Goal: Task Accomplishment & Management: Use online tool/utility

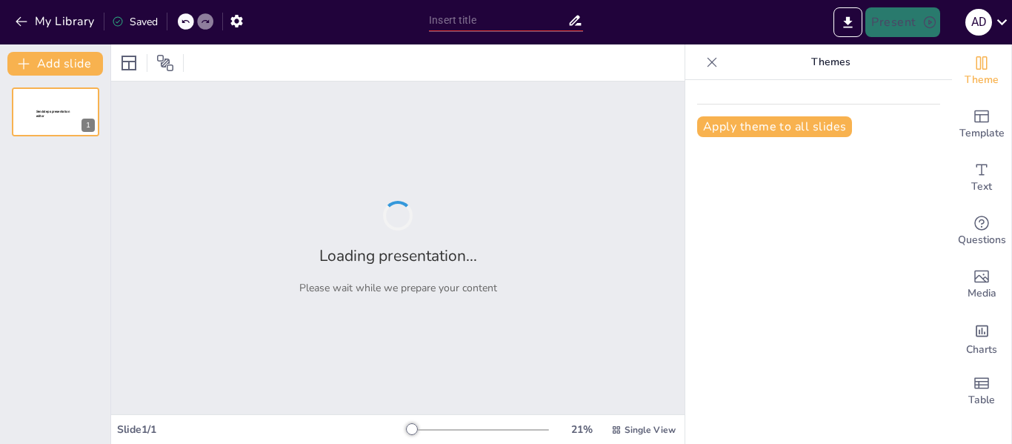
type input "Entendiendo las Razones Financieras: Un Chequeo de Salud Empresarial"
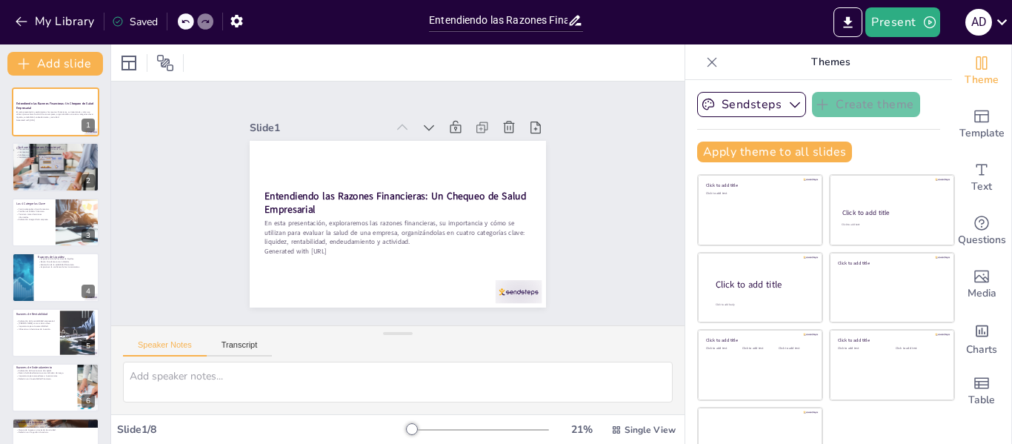
scroll to position [1, 0]
click at [452, 142] on icon at bounding box center [462, 152] width 20 height 20
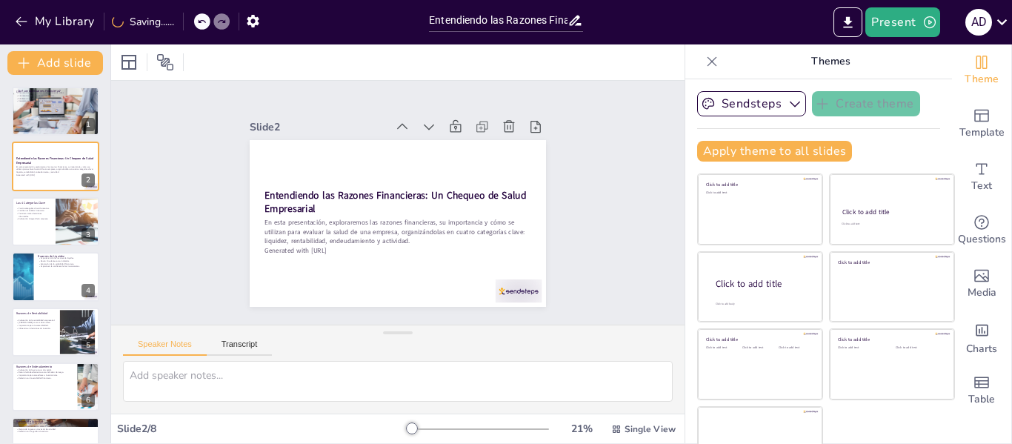
click at [435, 126] on icon at bounding box center [444, 135] width 18 height 18
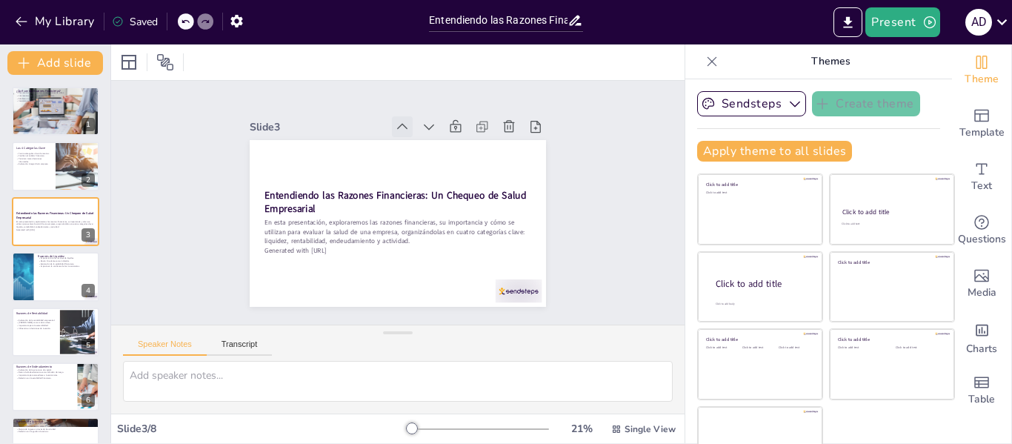
click at [435, 133] on icon at bounding box center [445, 143] width 21 height 21
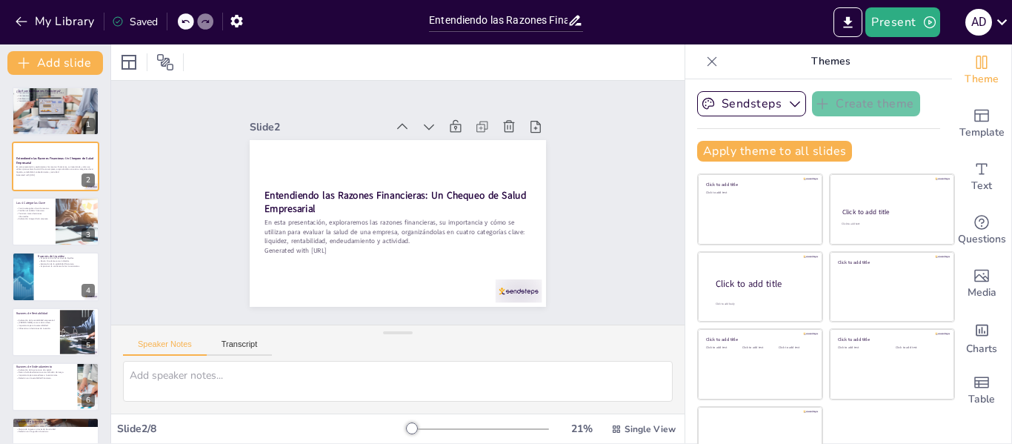
click at [435, 133] on icon at bounding box center [445, 143] width 21 height 21
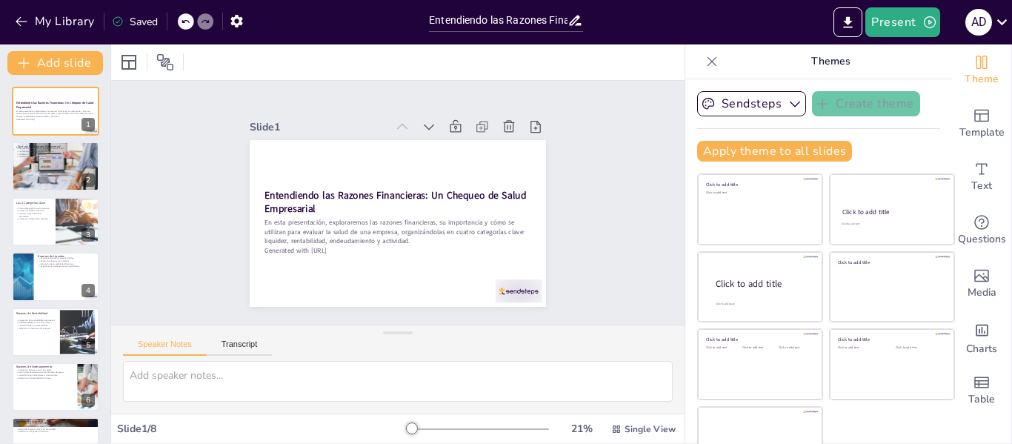
click at [435, 133] on icon at bounding box center [445, 143] width 21 height 21
click at [418, 274] on icon at bounding box center [408, 284] width 20 height 20
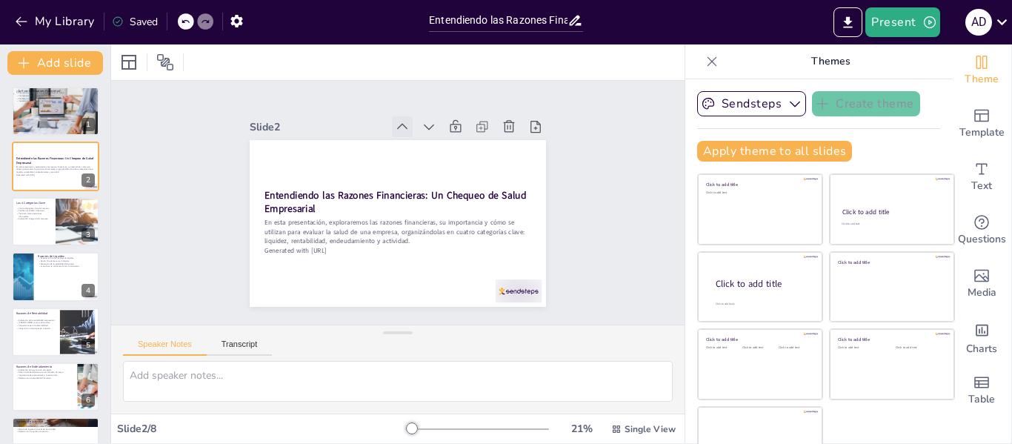
click at [375, 256] on div at bounding box center [362, 269] width 27 height 27
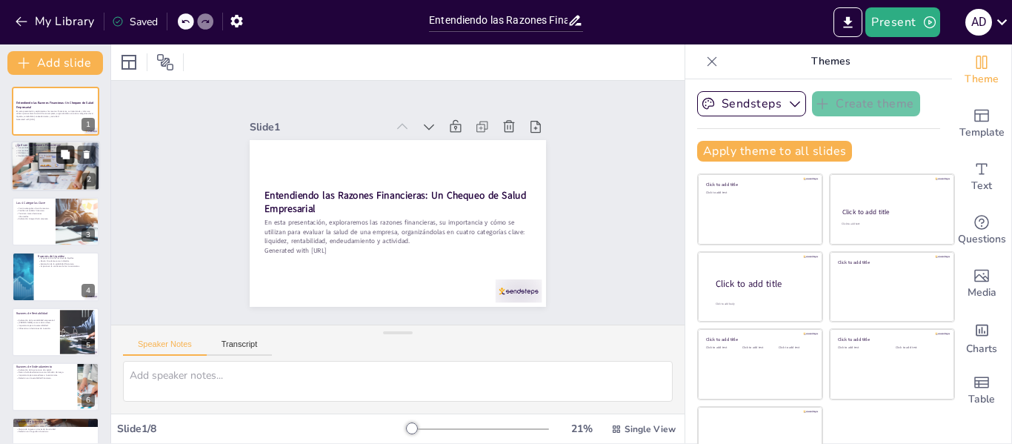
click at [73, 158] on button at bounding box center [65, 155] width 18 height 18
type textarea "Las definiciones de las razones financieras son esenciales para entender su fun…"
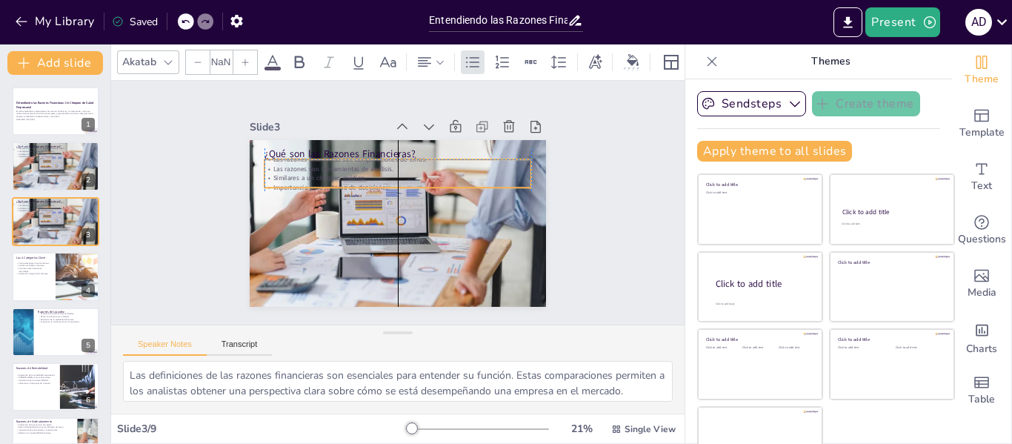
type input "32"
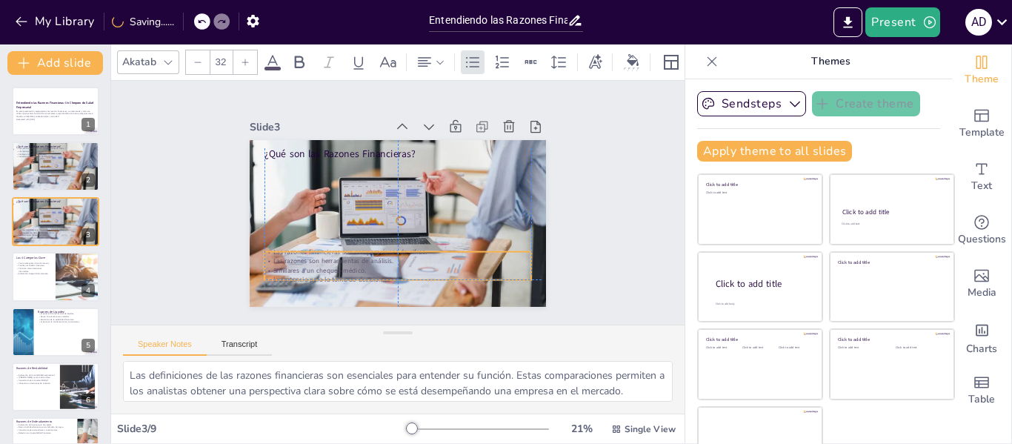
drag, startPoint x: 309, startPoint y: 162, endPoint x: 310, endPoint y: 247, distance: 85.2
click at [310, 247] on div "Las razones financieras son comparaciones de cifras. Las razones son herramient…" at bounding box center [343, 235] width 165 height 250
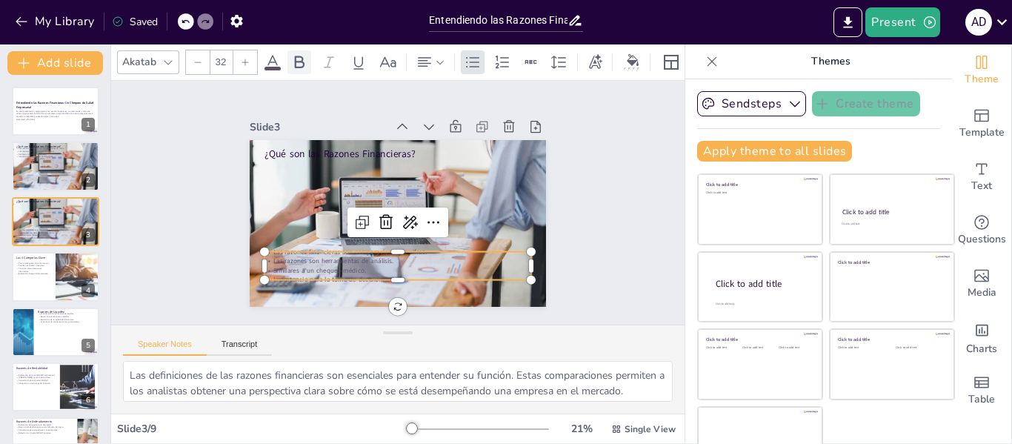
click at [303, 60] on icon at bounding box center [300, 62] width 10 height 13
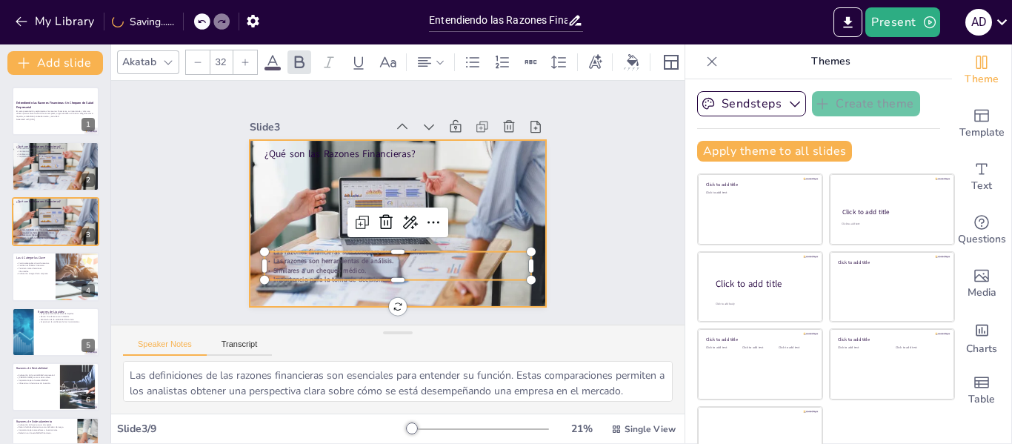
click at [504, 190] on div at bounding box center [387, 220] width 355 height 319
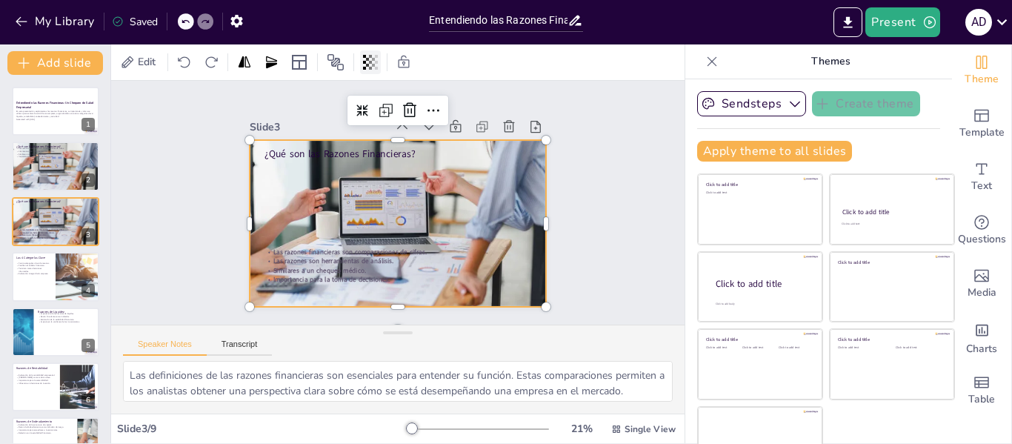
click at [368, 61] on icon at bounding box center [370, 62] width 15 height 15
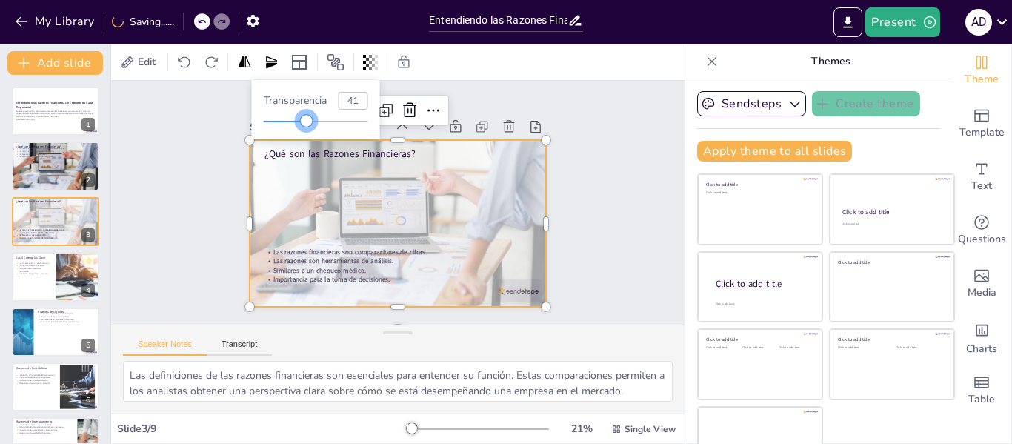
type input "40"
drag, startPoint x: 370, startPoint y: 119, endPoint x: 306, endPoint y: 119, distance: 63.7
click at [306, 119] on div at bounding box center [305, 121] width 12 height 12
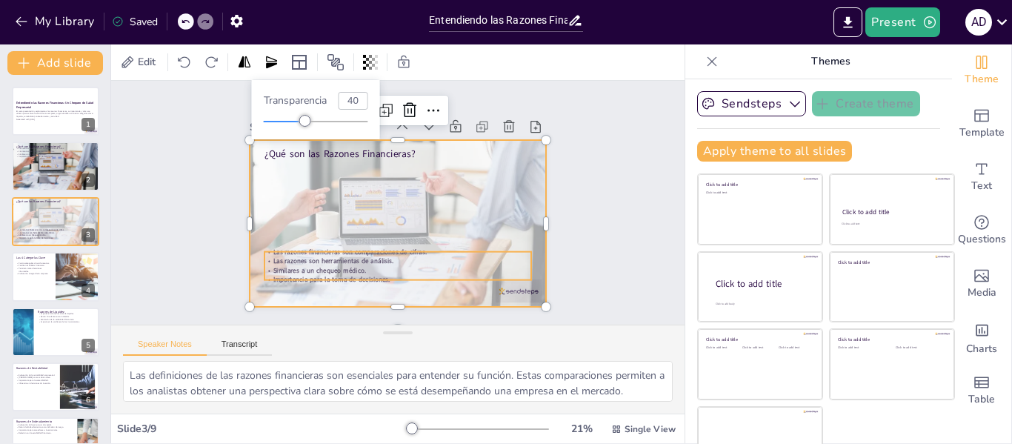
click at [320, 255] on strong "Similares a un chequeo médico." at bounding box center [299, 232] width 89 height 46
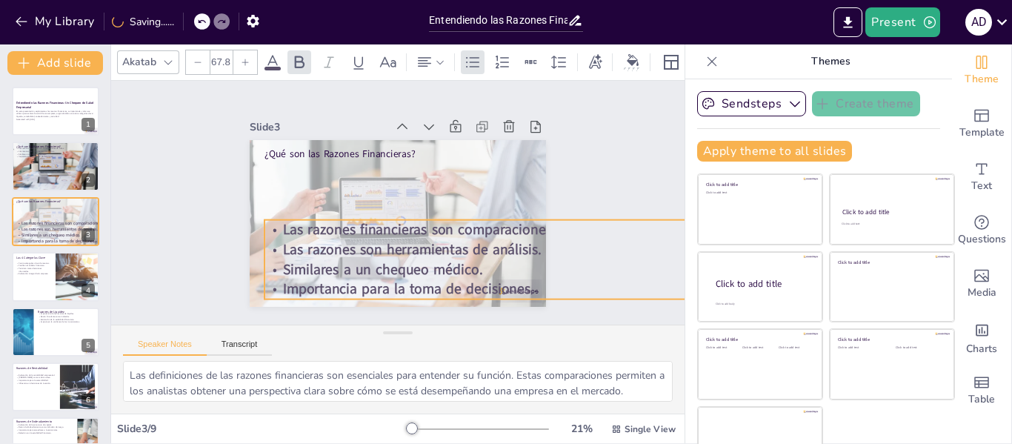
drag, startPoint x: 518, startPoint y: 245, endPoint x: 557, endPoint y: 215, distance: 49.0
click at [557, 215] on div "Slide 1 Entendiendo las Razones Financieras: Un Chequeo de Salud Empresarial En…" at bounding box center [397, 203] width 432 height 370
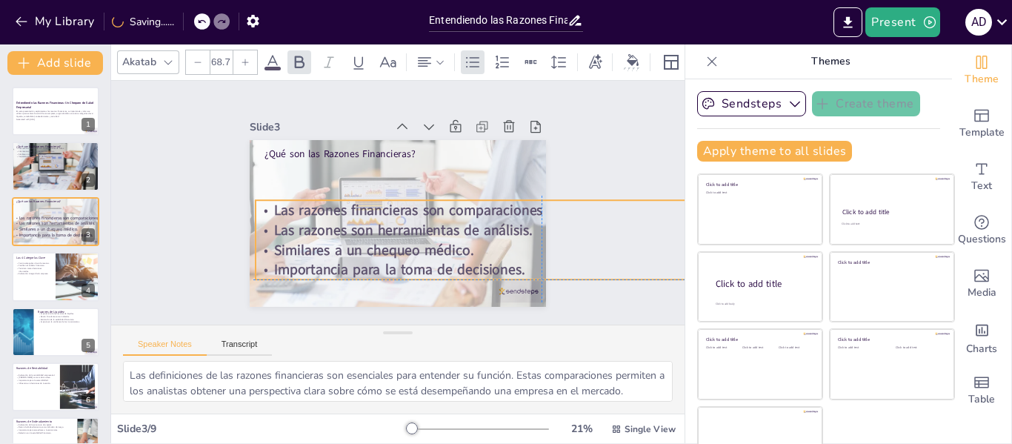
drag, startPoint x: 468, startPoint y: 256, endPoint x: 463, endPoint y: 233, distance: 23.5
click at [463, 233] on div "Las razones financieras son comparaciones de cifras. Las razones son herramient…" at bounding box center [531, 268] width 576 height 196
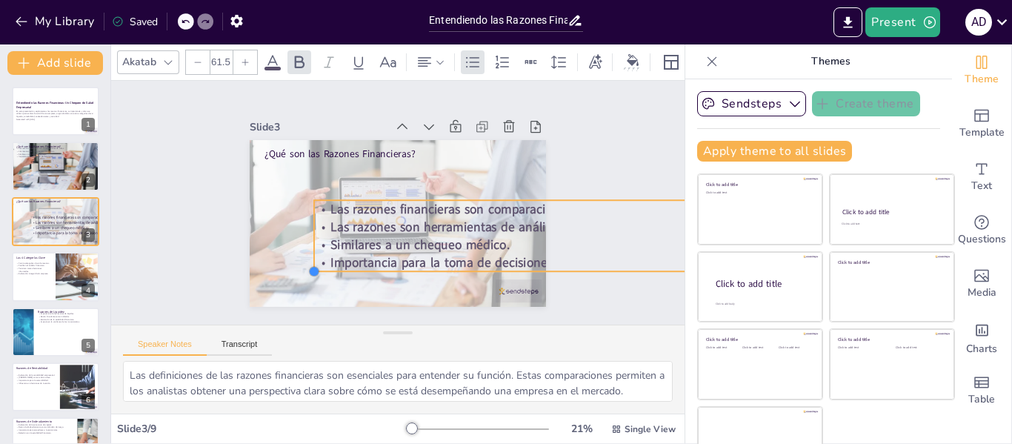
drag, startPoint x: 242, startPoint y: 272, endPoint x: 305, endPoint y: 251, distance: 66.3
click at [305, 251] on div "¿Qué son las Razones Financieras? Las razones financieras son comparaciones de …" at bounding box center [388, 220] width 340 height 293
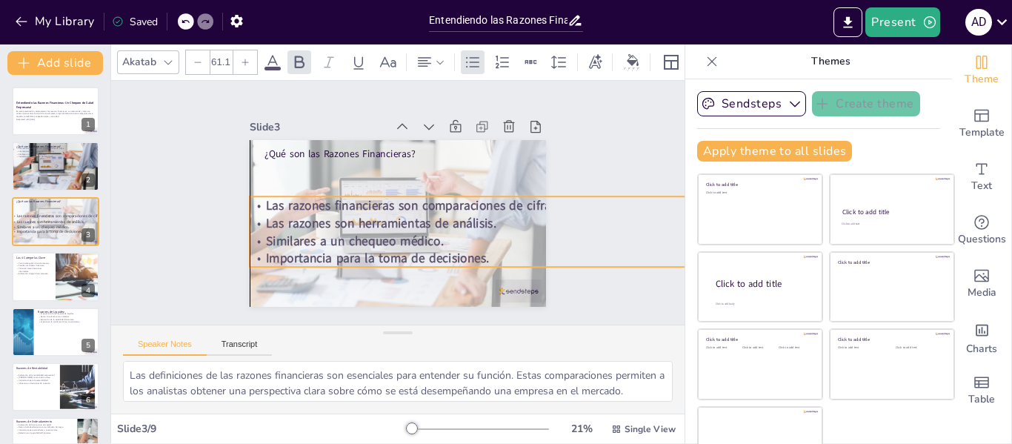
drag, startPoint x: 475, startPoint y: 236, endPoint x: 410, endPoint y: 233, distance: 66.0
click at [410, 233] on strong "Similares a un chequeo médico." at bounding box center [342, 214] width 163 height 104
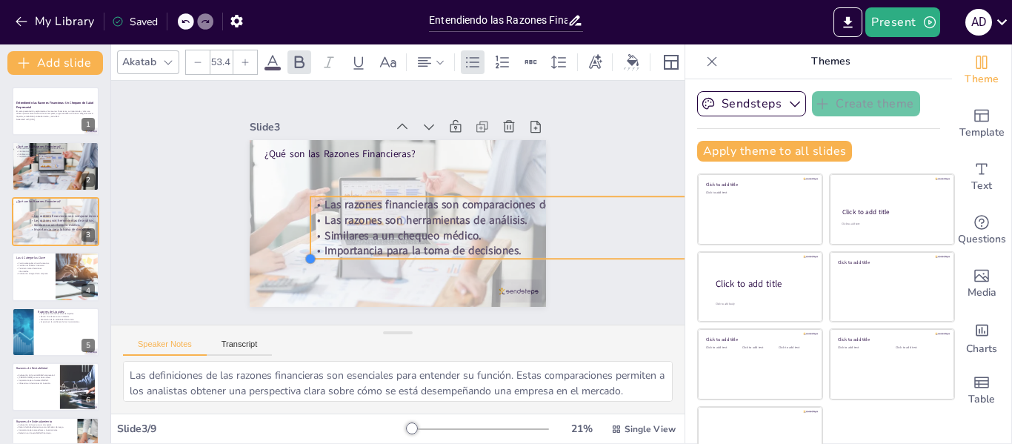
drag, startPoint x: 236, startPoint y: 258, endPoint x: 304, endPoint y: 238, distance: 70.1
click at [304, 238] on div "¿Qué son las Razones Financieras? Las razones financieras son comparaciones de …" at bounding box center [379, 213] width 293 height 340
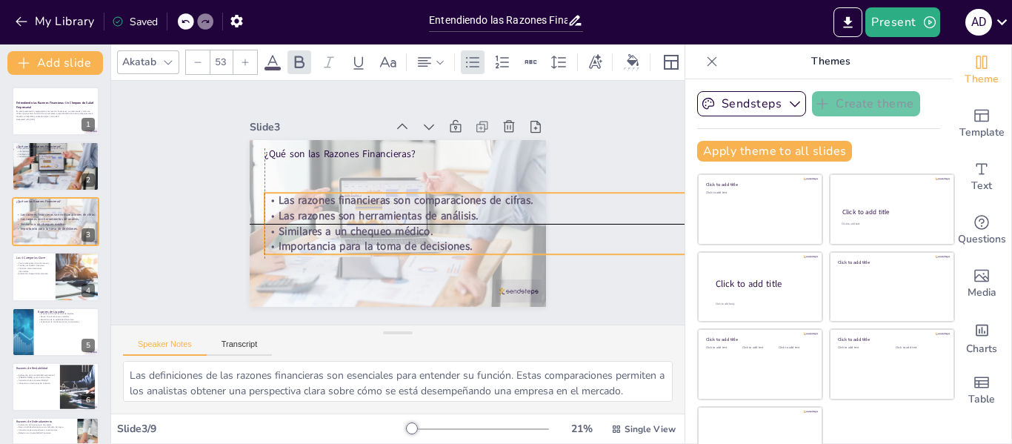
drag, startPoint x: 418, startPoint y: 215, endPoint x: 365, endPoint y: 215, distance: 53.3
click at [365, 215] on strong "Las razones son herramientas de análisis." at bounding box center [377, 190] width 95 height 189
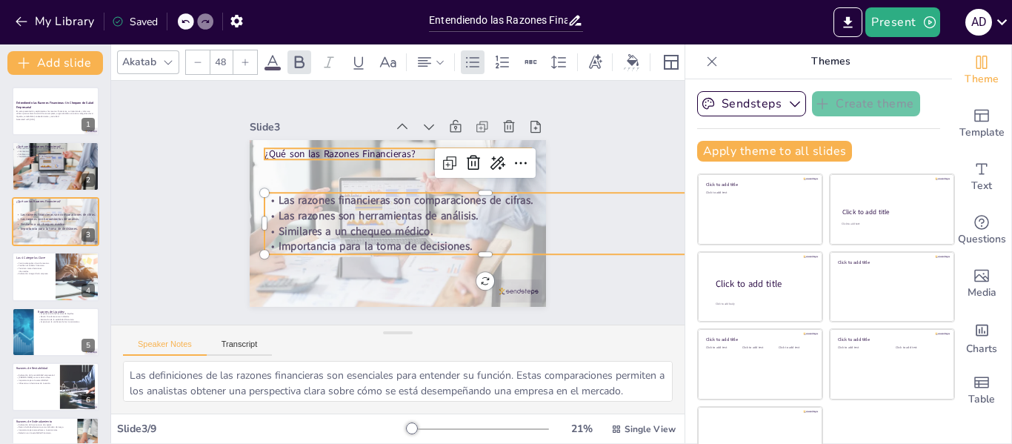
click at [339, 144] on p "¿Qué son las Razones Financieras?" at bounding box center [417, 158] width 249 height 121
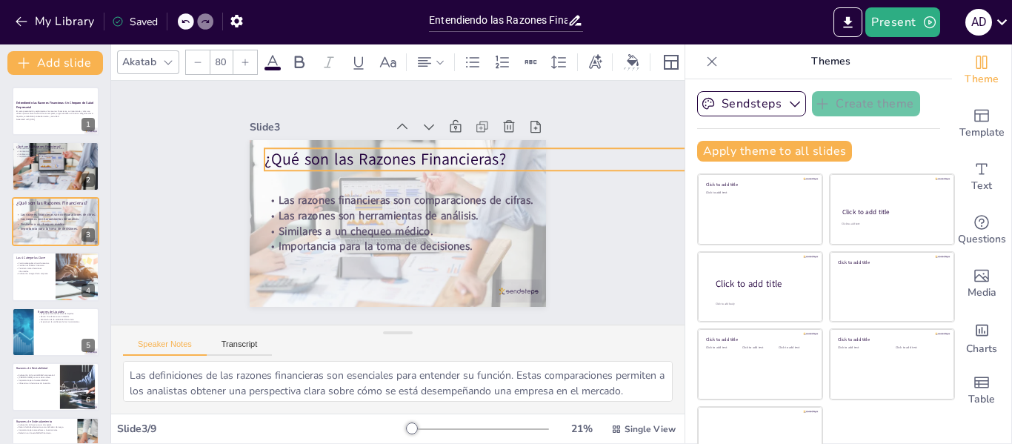
type input "76.8"
drag, startPoint x: 514, startPoint y: 158, endPoint x: 500, endPoint y: 164, distance: 15.6
click at [500, 164] on div "¿Qué son las Razones Financieras? Las razones financieras son comparaciones de …" at bounding box center [389, 221] width 338 height 273
click at [571, 186] on div "Slide 1 Entendiendo las Razones Financieras: Un Chequeo de Salud Empresarial En…" at bounding box center [398, 203] width 618 height 498
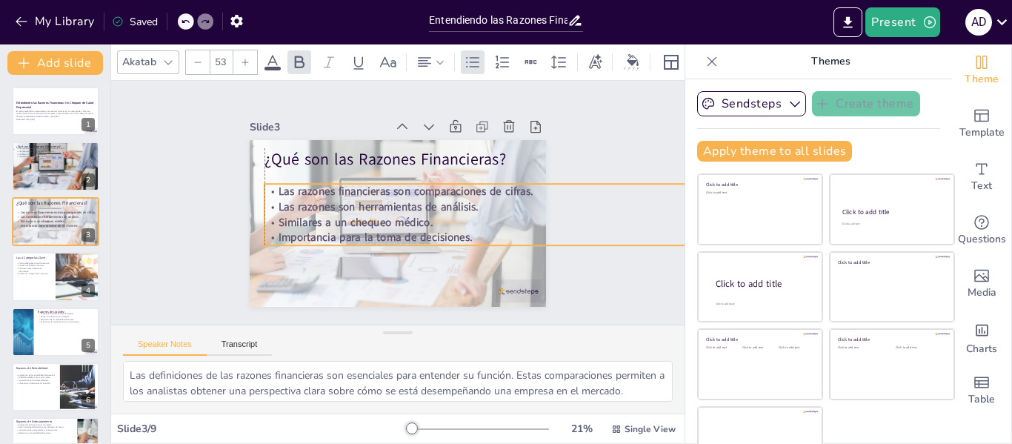
click at [477, 197] on p "Las razones son herramientas de análisis." at bounding box center [446, 276] width 273 height 367
click at [584, 144] on div "Slide 1 Entendiendo las Razones Financieras: Un Chequeo de Salud Empresarial En…" at bounding box center [398, 203] width 623 height 456
type input "76.8"
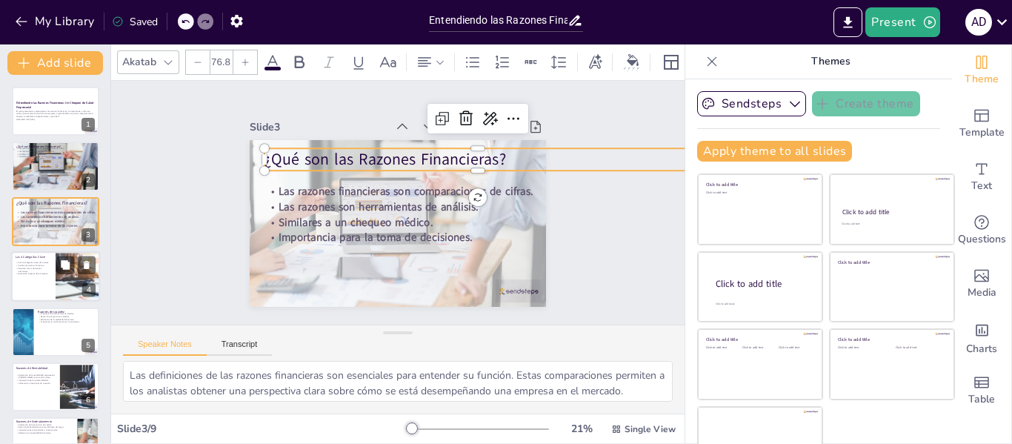
click at [20, 277] on div at bounding box center [55, 276] width 89 height 50
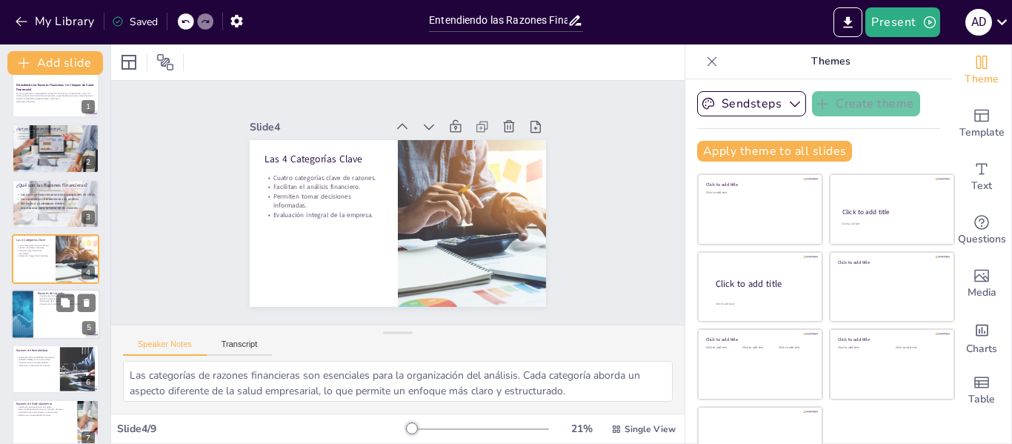
click at [48, 326] on div at bounding box center [55, 314] width 89 height 50
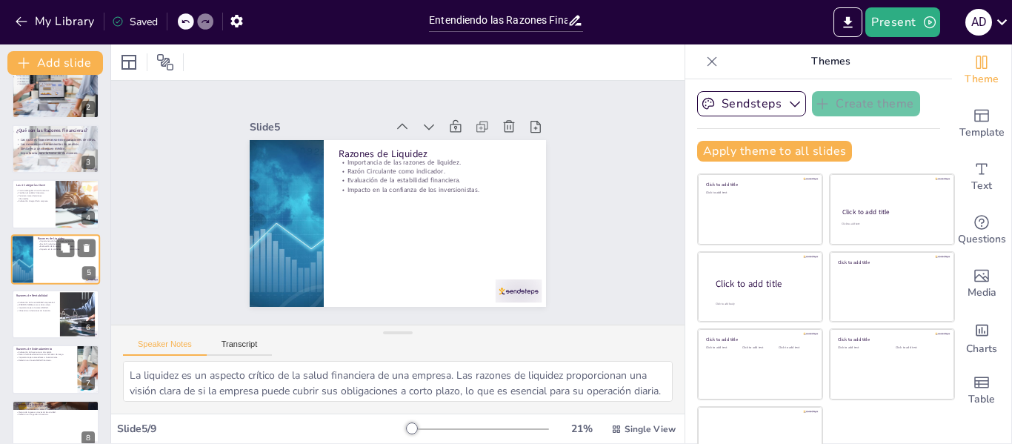
click at [48, 326] on div at bounding box center [55, 314] width 87 height 49
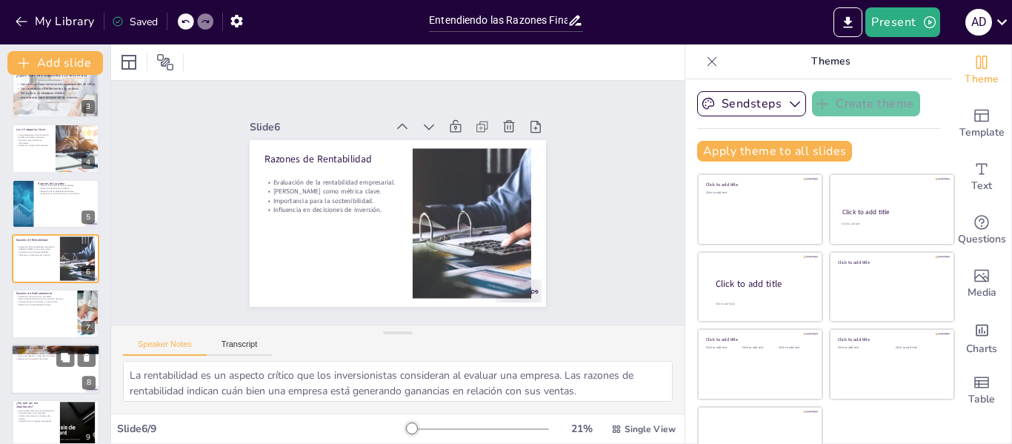
click at [43, 355] on p "Mejora de ingresos a través de la actividad." at bounding box center [56, 356] width 80 height 3
type textarea "La eficiencia operativa es clave para el éxito empresarial. Las razones de acti…"
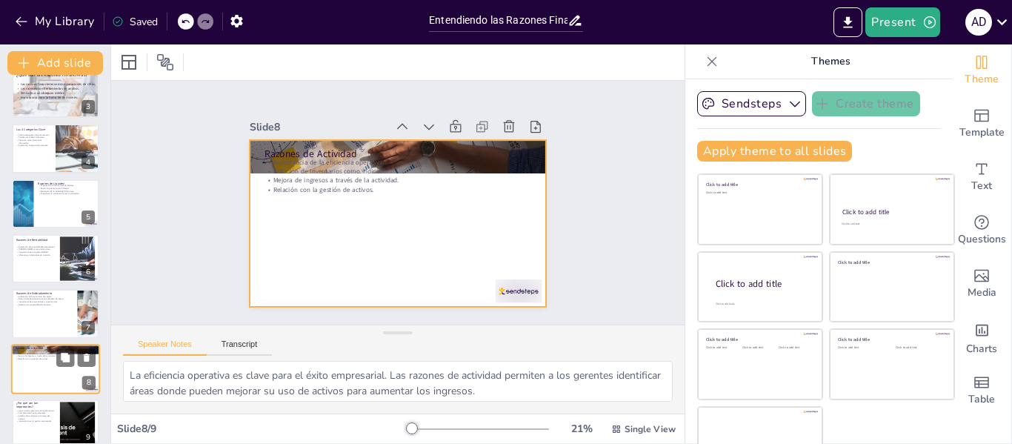
scroll to position [145, 0]
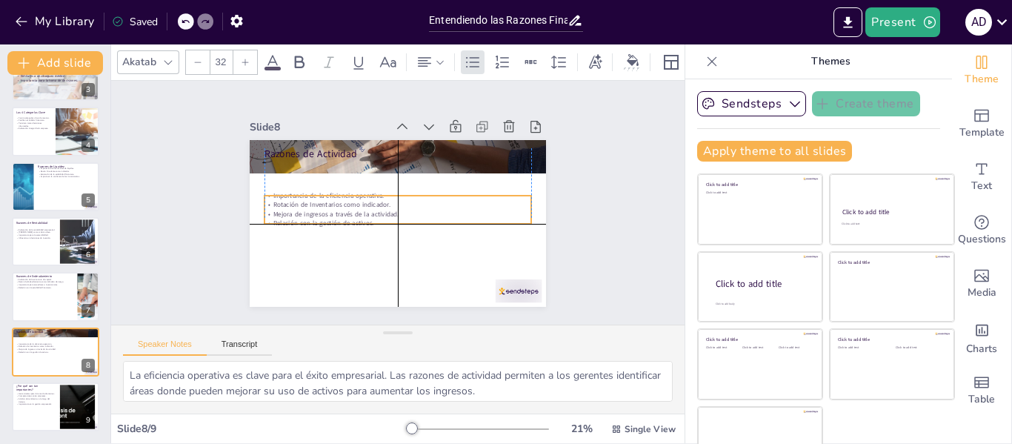
drag, startPoint x: 328, startPoint y: 187, endPoint x: 324, endPoint y: 217, distance: 29.9
click at [324, 217] on p "Relación con la gestión de activos." at bounding box center [391, 222] width 256 height 91
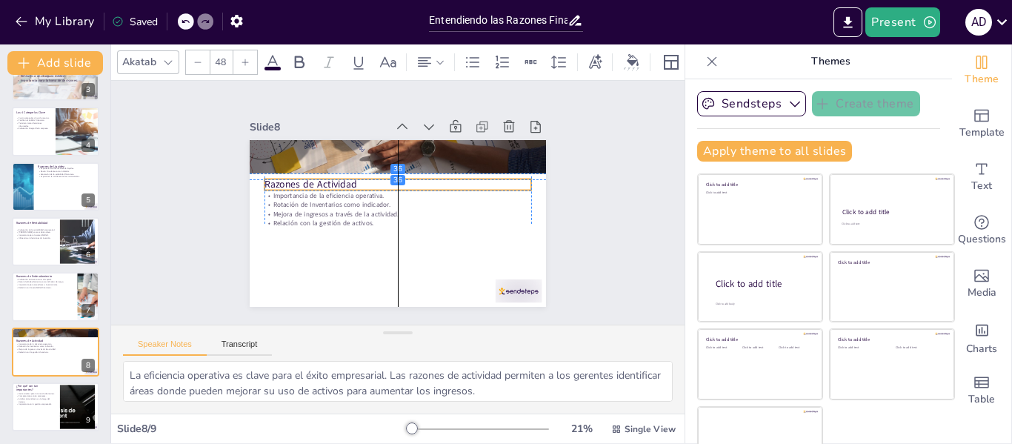
drag, startPoint x: 320, startPoint y: 153, endPoint x: 320, endPoint y: 181, distance: 28.1
click at [320, 181] on p "Razones de Actividad" at bounding box center [405, 185] width 249 height 121
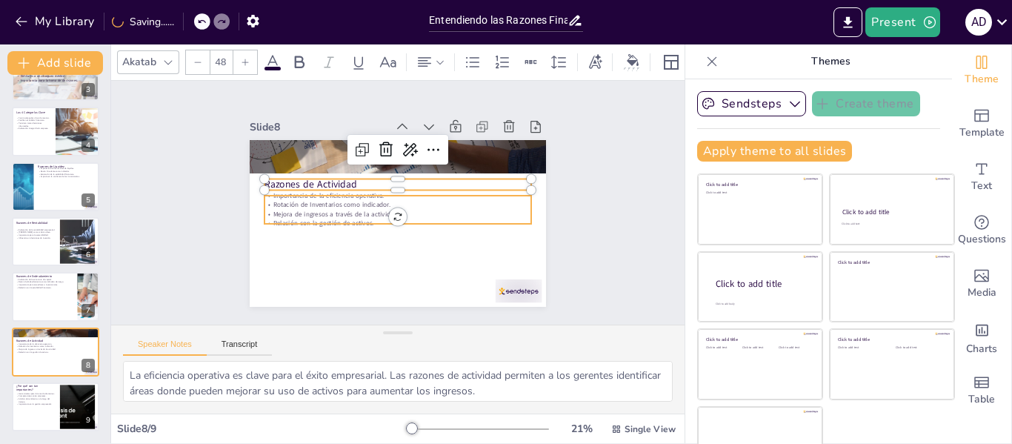
click at [318, 215] on p "Relación con la gestión de activos." at bounding box center [383, 217] width 204 height 185
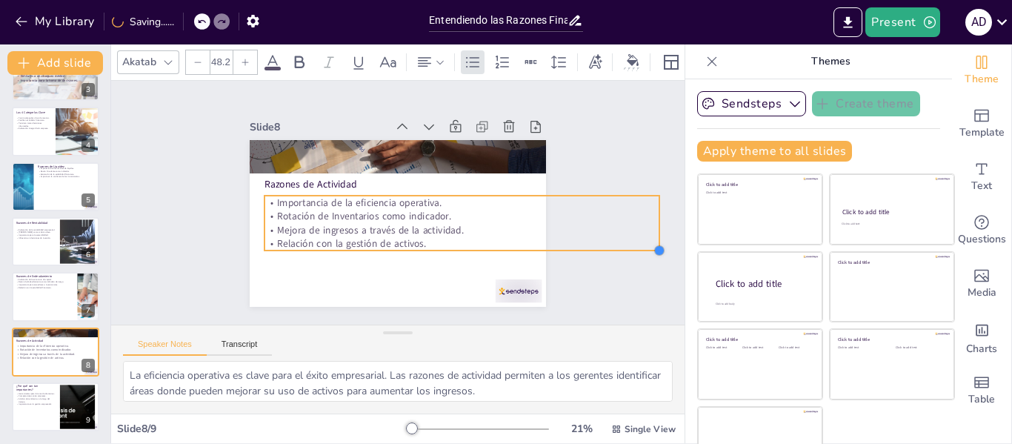
type input "49.1"
drag, startPoint x: 513, startPoint y: 221, endPoint x: 548, endPoint y: 235, distance: 37.8
click at [548, 235] on div "Slide 1 Entendiendo las Razones Financieras: Un Chequeo de Salud Empresarial En…" at bounding box center [397, 202] width 414 height 282
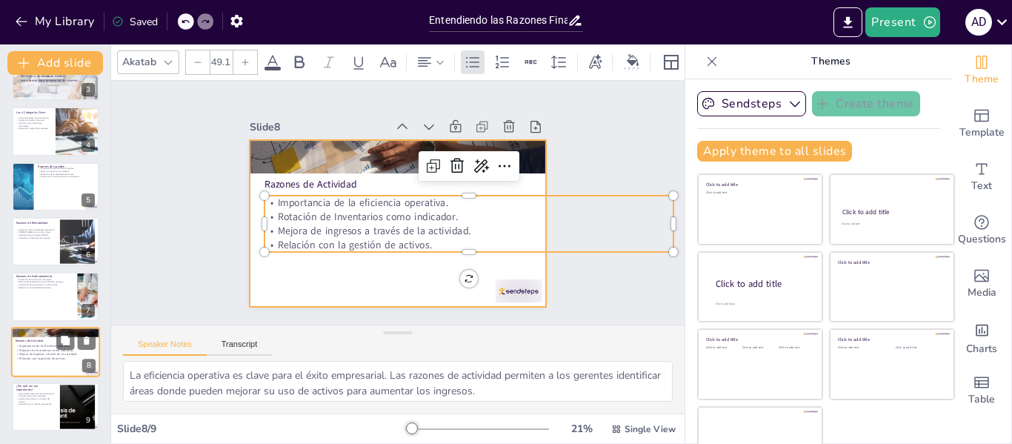
scroll to position [34, 0]
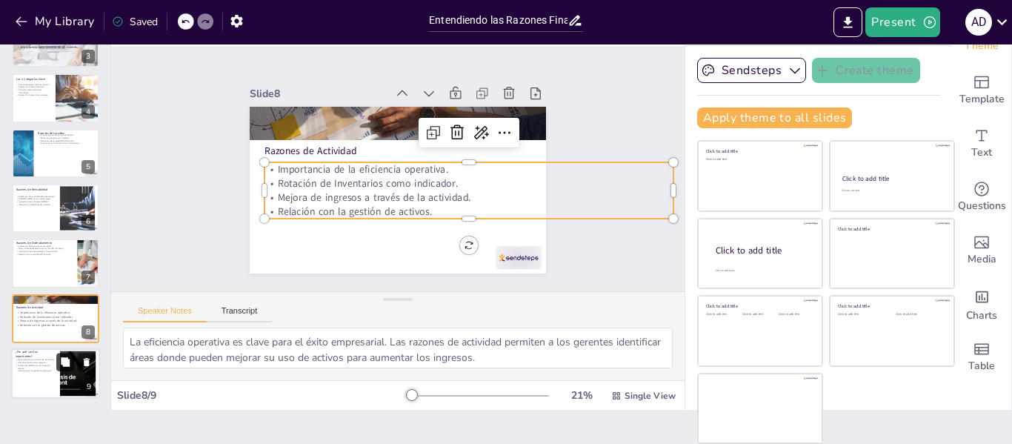
click at [66, 361] on icon at bounding box center [65, 361] width 9 height 9
type textarea "Las razones financieras son herramientas clave para la toma de decisiones infor…"
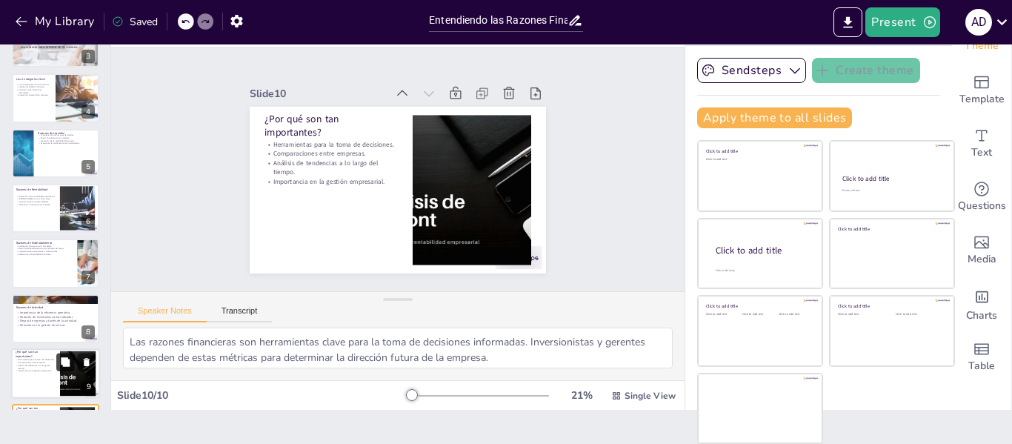
scroll to position [201, 0]
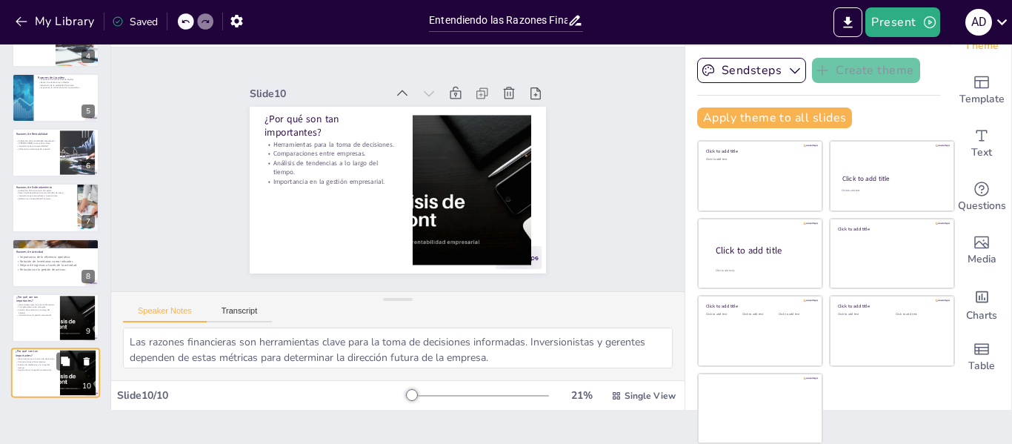
click at [87, 360] on icon at bounding box center [87, 362] width 6 height 8
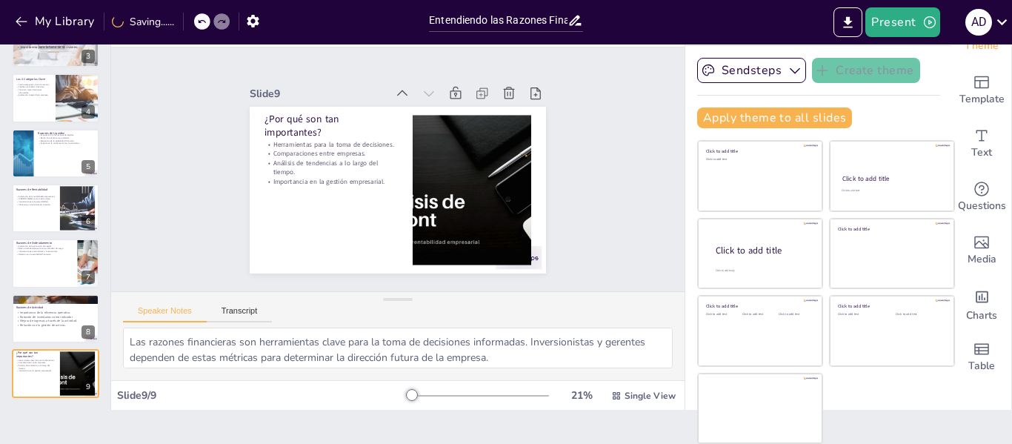
scroll to position [145, 0]
click at [444, 178] on div at bounding box center [409, 245] width 229 height 267
click at [415, 215] on div at bounding box center [323, 188] width 270 height 242
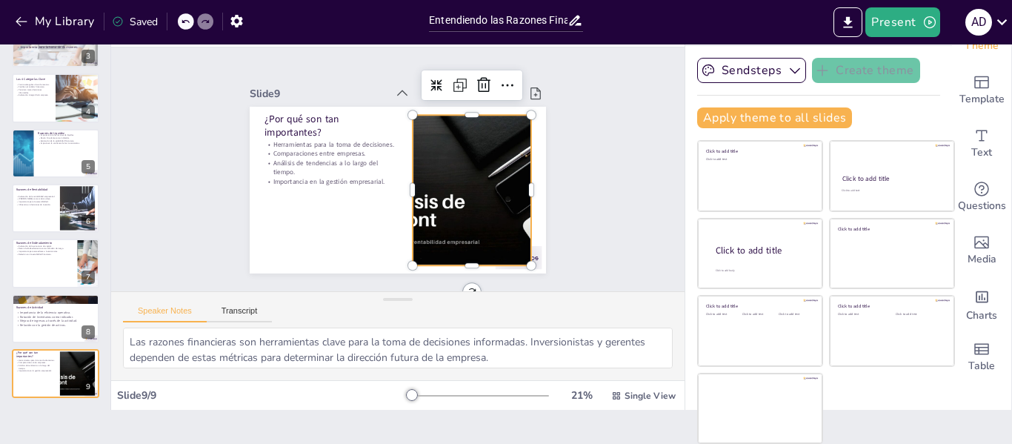
click at [548, 156] on div "Slide 1 Entendiendo las Razones Financieras: Un Chequeo de Salud Empresarial En…" at bounding box center [397, 169] width 425 height 315
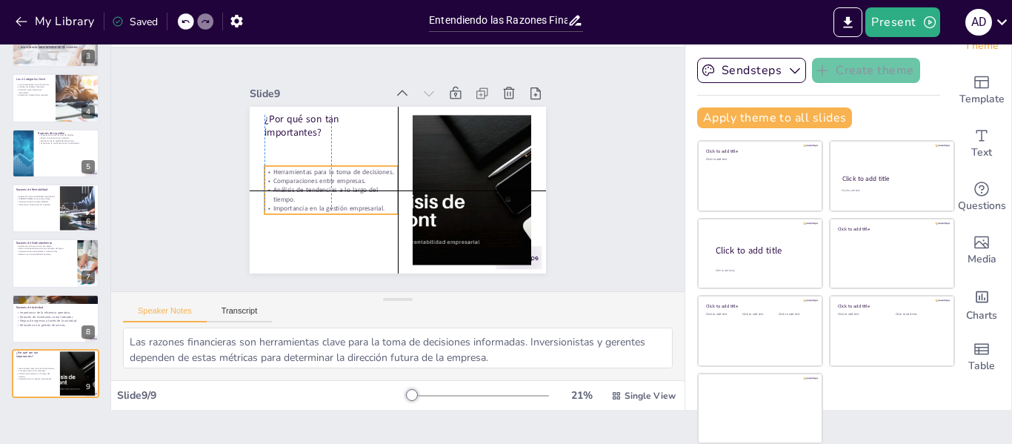
drag, startPoint x: 326, startPoint y: 167, endPoint x: 324, endPoint y: 190, distance: 23.8
click at [324, 190] on p "Análisis de tendencias a lo largo del tiempo." at bounding box center [329, 150] width 118 height 93
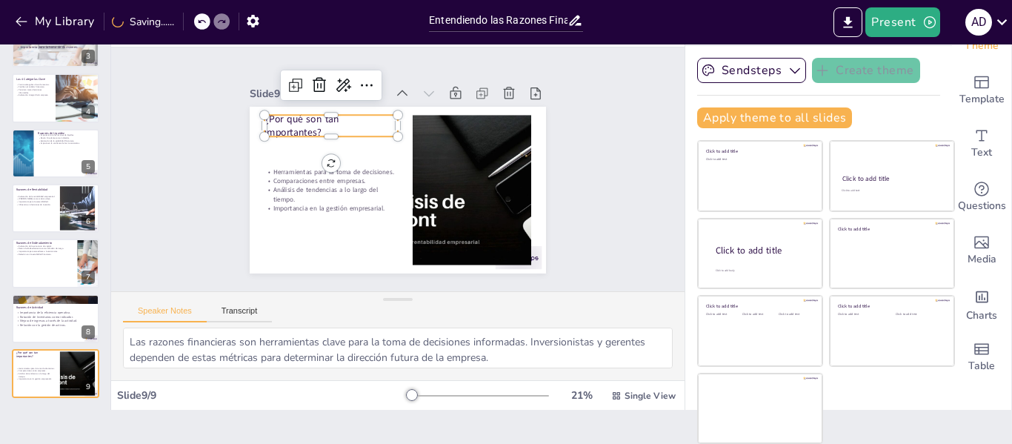
type input "48"
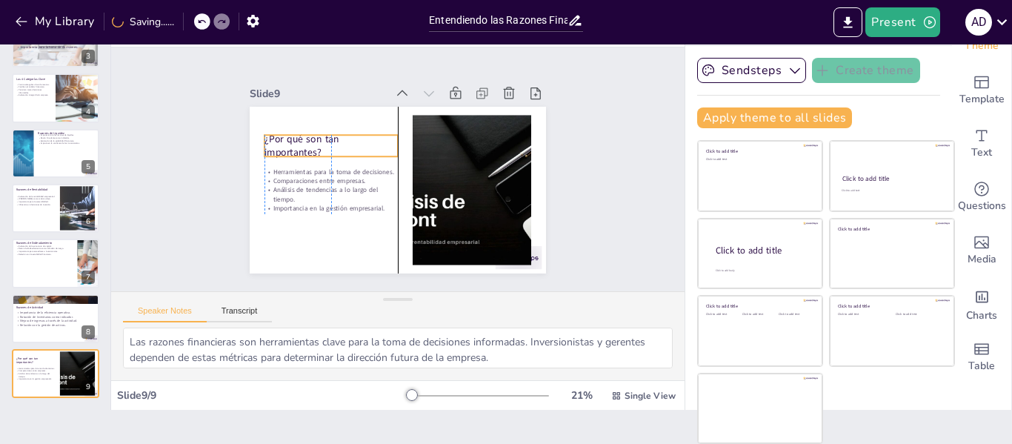
drag, startPoint x: 255, startPoint y: 113, endPoint x: 260, endPoint y: 133, distance: 20.5
click at [270, 133] on p "¿Por qué son tan importantes?" at bounding box center [338, 132] width 136 height 55
click at [536, 152] on div "Slide 1 Entendiendo las Razones Financieras: Un Chequeo de Salud Empresarial En…" at bounding box center [398, 169] width 370 height 432
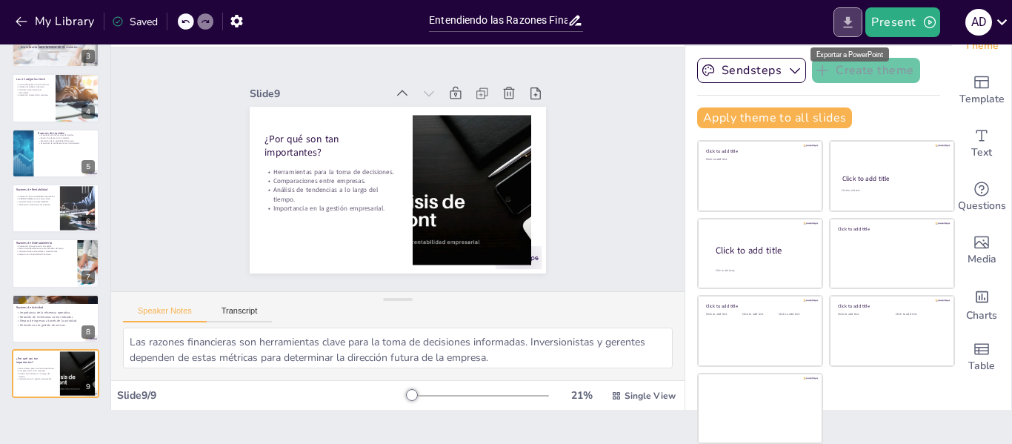
click at [846, 21] on icon "Export to PowerPoint" at bounding box center [848, 23] width 16 height 16
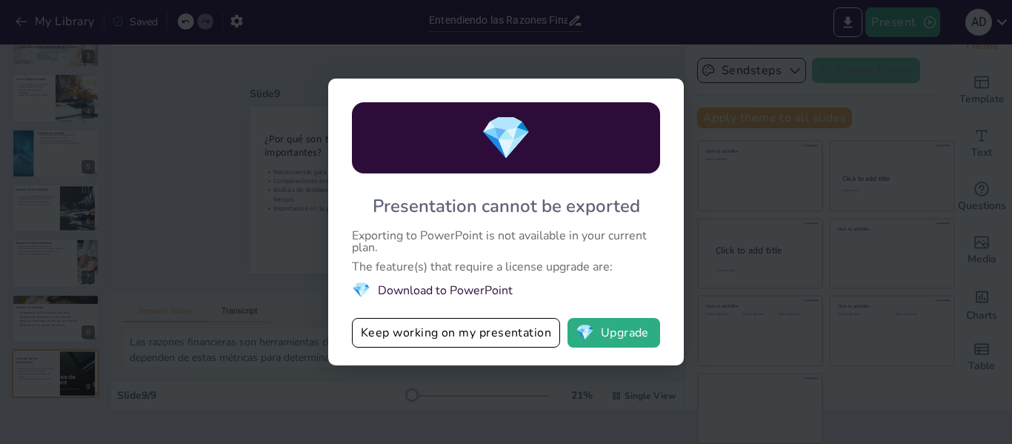
click at [848, 117] on div "💎 Presentation cannot be exported Exporting to PowerPoint is not available in y…" at bounding box center [506, 222] width 1012 height 444
click at [490, 335] on button "Keep working on my presentation" at bounding box center [456, 333] width 208 height 30
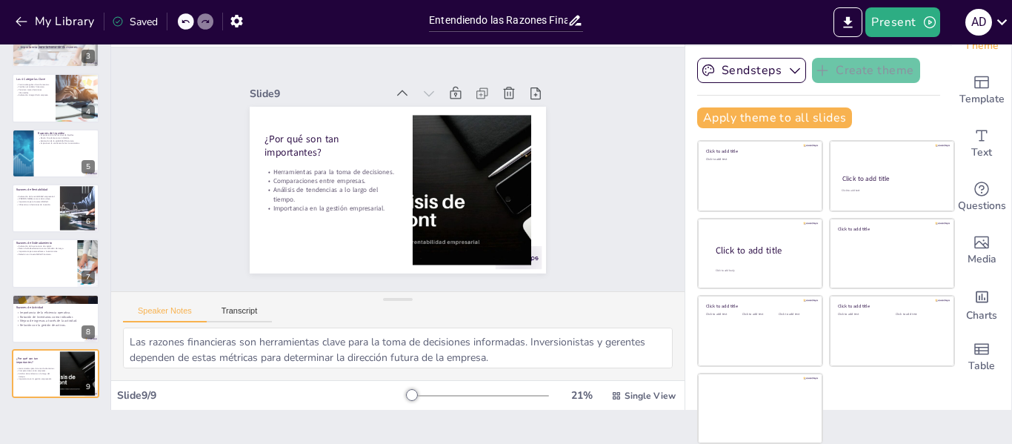
scroll to position [0, 0]
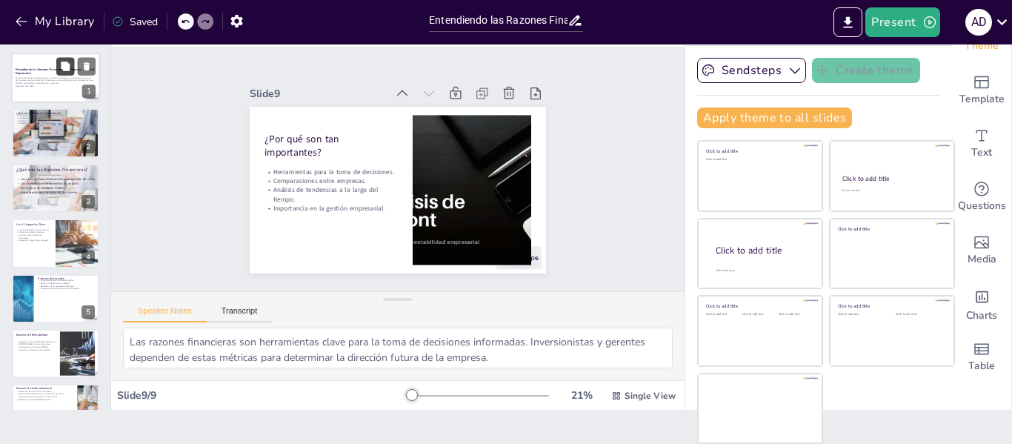
click at [64, 70] on icon at bounding box center [65, 65] width 9 height 9
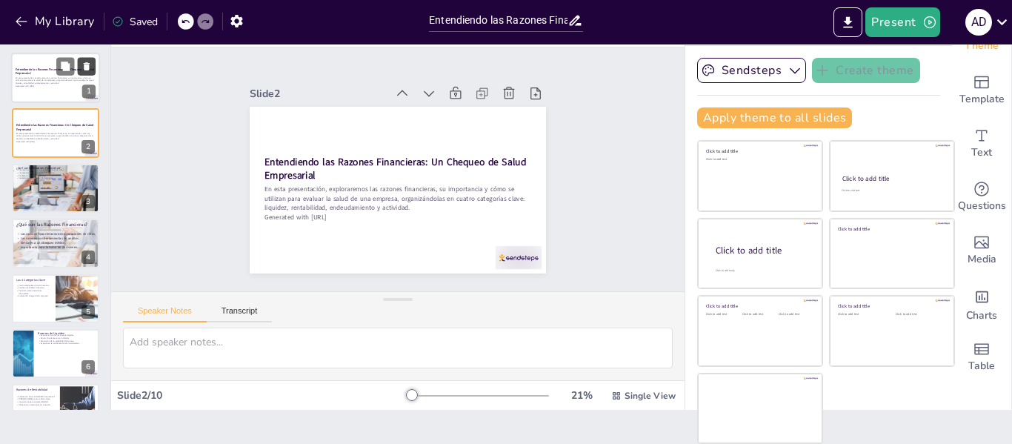
click at [90, 69] on icon at bounding box center [86, 66] width 10 height 10
type textarea "Las definiciones de las razones financieras son esenciales para entender su fun…"
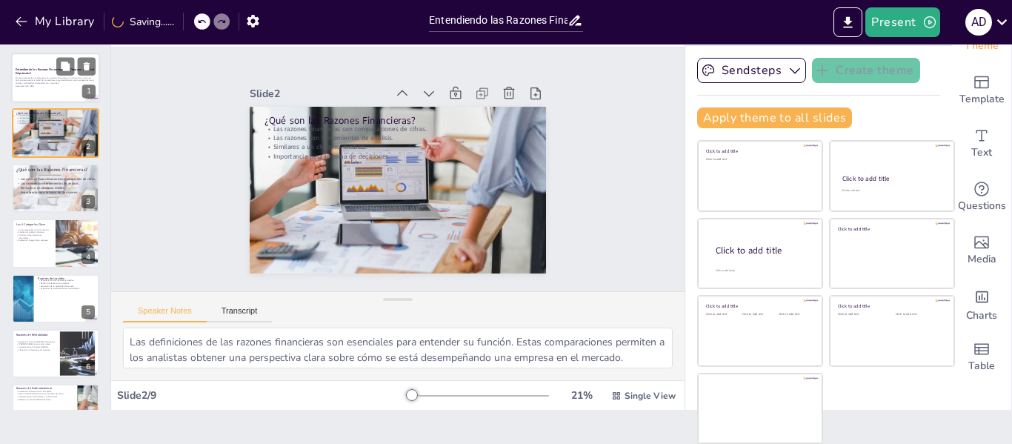
click at [36, 79] on p "En esta presentación, exploraremos las razones financieras, su importancia y có…" at bounding box center [56, 80] width 80 height 8
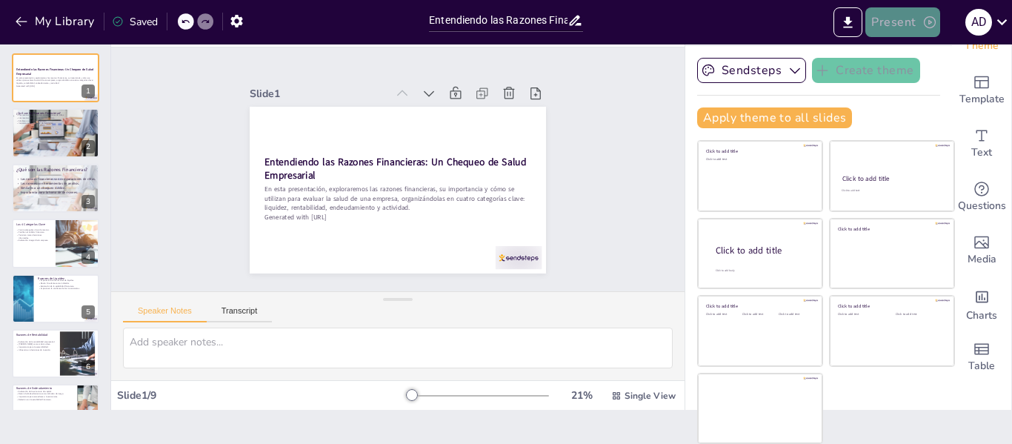
click at [900, 25] on button "Present" at bounding box center [902, 22] width 74 height 30
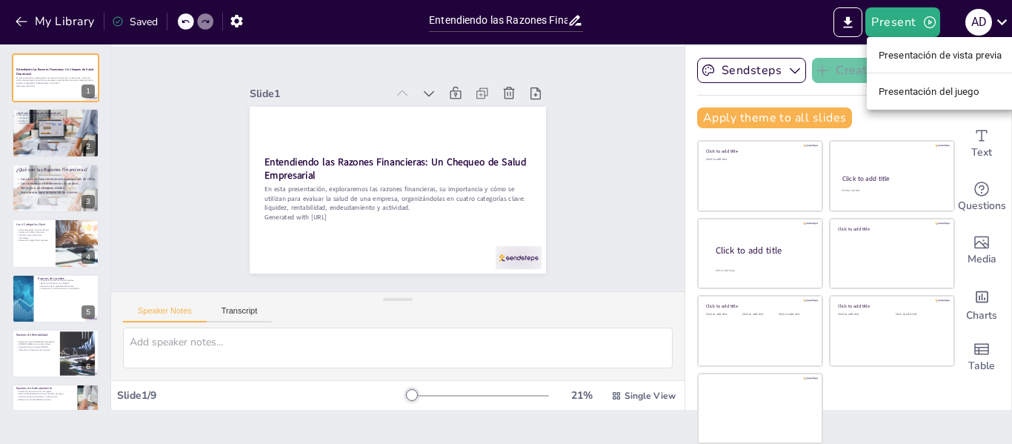
click at [907, 62] on font "Presentación de vista previa" at bounding box center [940, 54] width 124 height 15
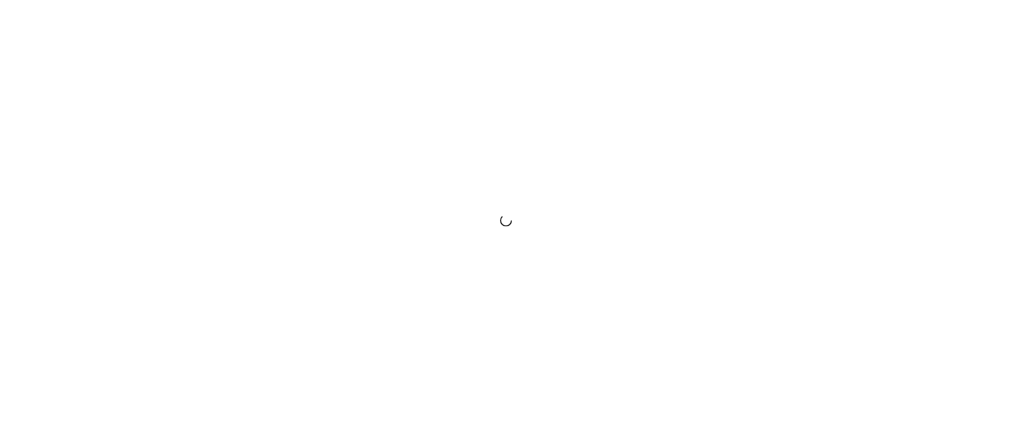
click at [980, 33] on div at bounding box center [506, 222] width 1012 height 444
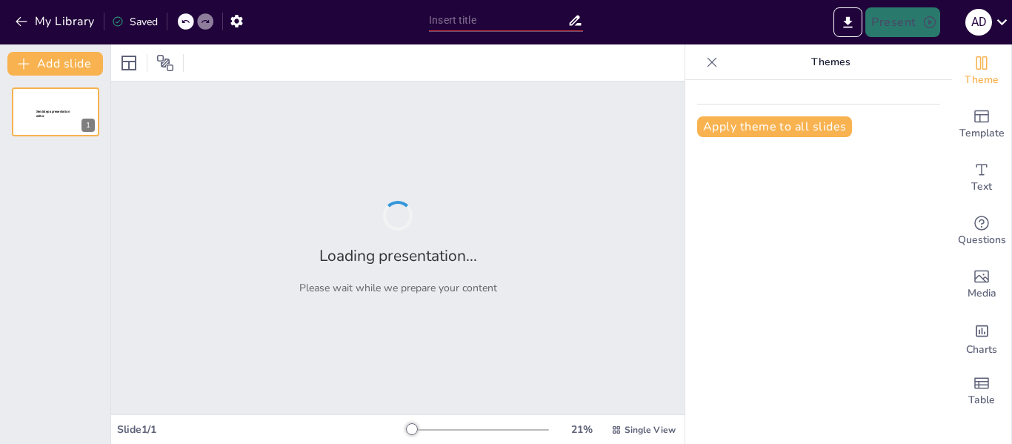
type input "Entendiendo las Razones Financieras: Un Chequeo de Salud Empresarial"
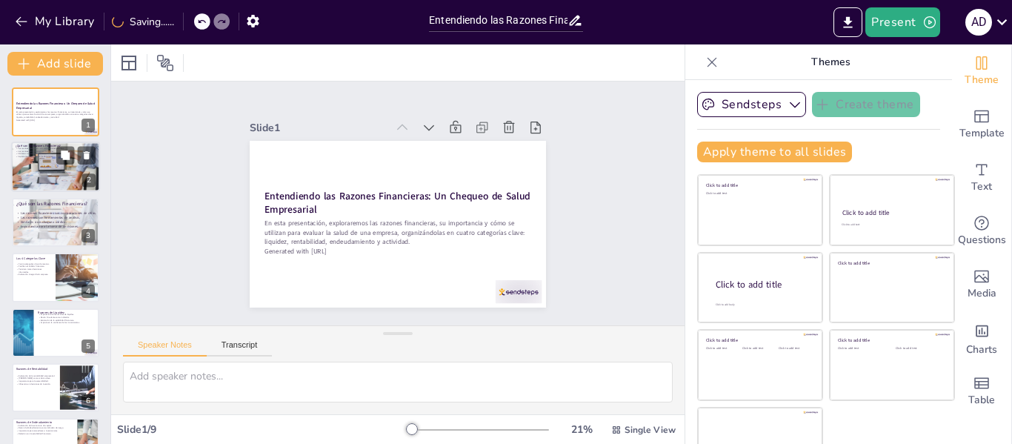
click at [39, 181] on div at bounding box center [55, 166] width 89 height 59
type textarea "Las definiciones de las razones financieras son esenciales para entender su fun…"
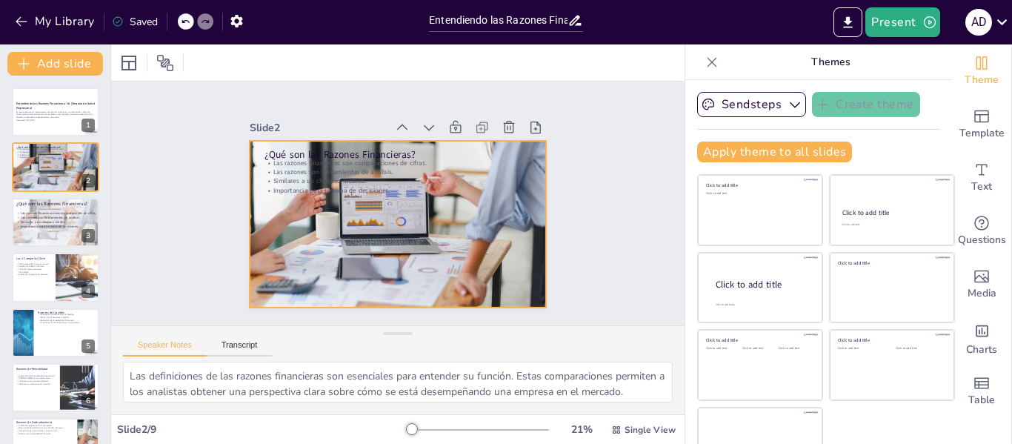
click at [477, 225] on div at bounding box center [387, 220] width 355 height 319
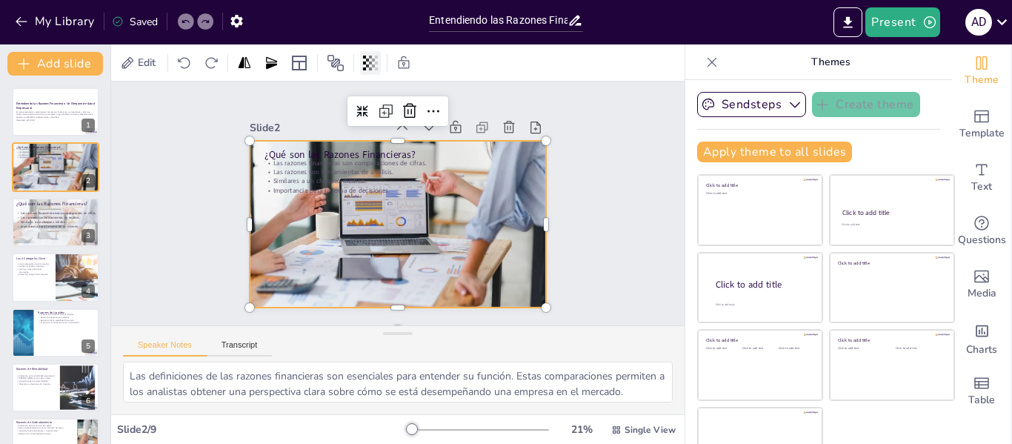
click at [373, 60] on icon at bounding box center [373, 63] width 3 height 9
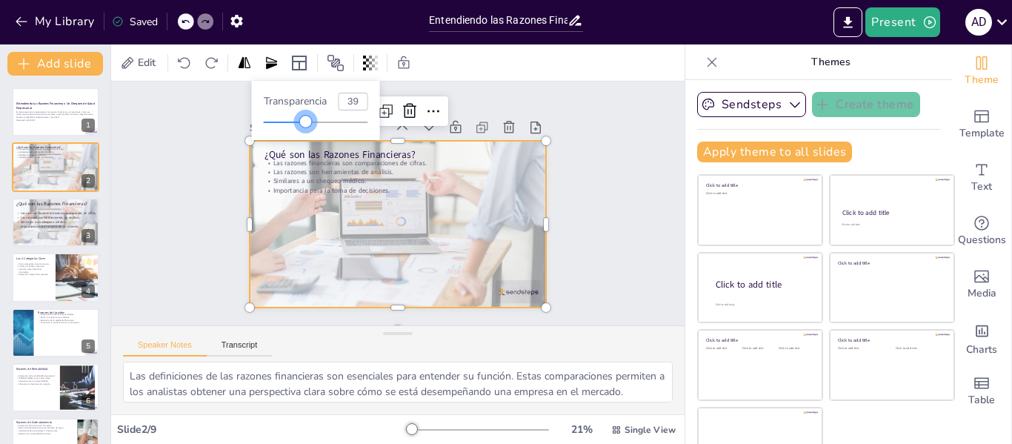
type input "37"
drag, startPoint x: 366, startPoint y: 120, endPoint x: 303, endPoint y: 118, distance: 63.0
click at [303, 118] on div at bounding box center [306, 122] width 12 height 12
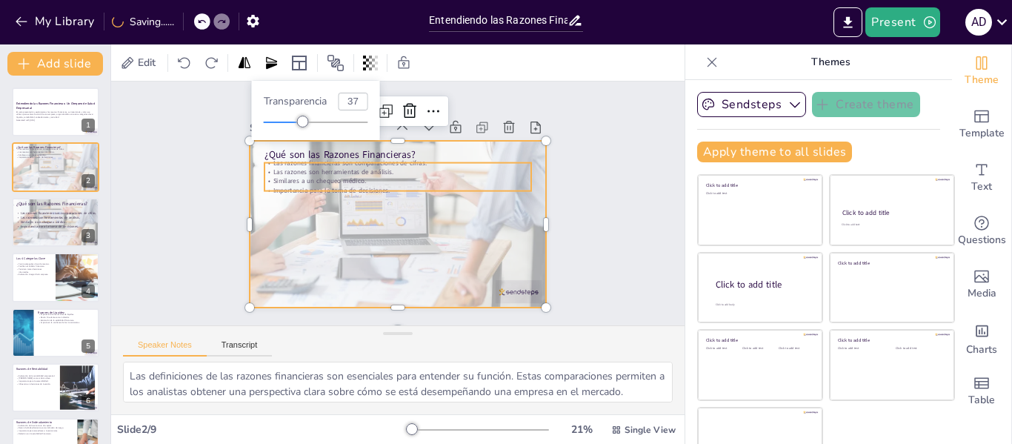
click at [307, 186] on p "Importancia para la toma de decisiones." at bounding box center [397, 190] width 267 height 9
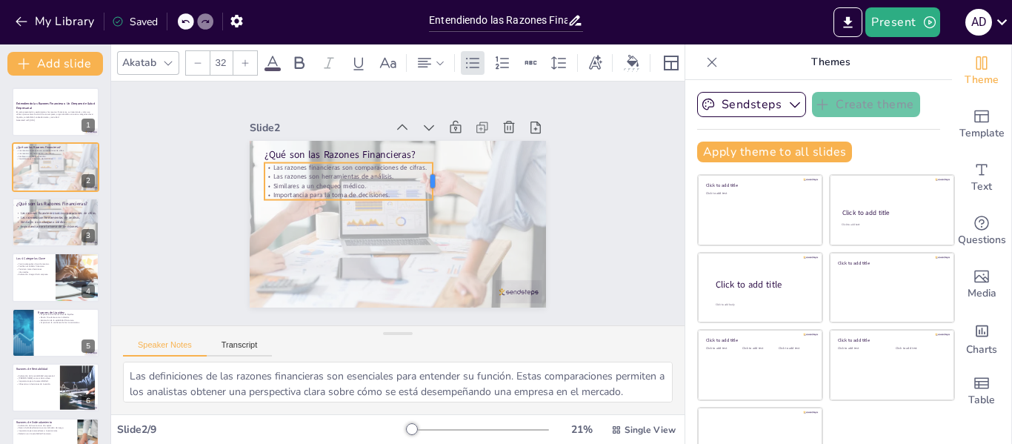
drag, startPoint x: 475, startPoint y: 173, endPoint x: 416, endPoint y: 173, distance: 58.5
click at [432, 173] on div at bounding box center [438, 181] width 12 height 37
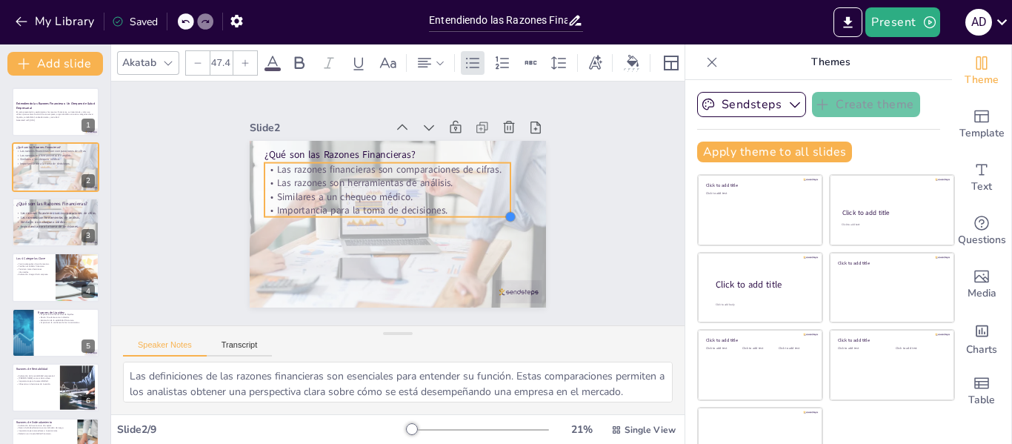
drag, startPoint x: 419, startPoint y: 195, endPoint x: 454, endPoint y: 208, distance: 37.3
click at [455, 209] on div "¿Qué son las Razones Financieras? Las razones financieras son comparaciones de …" at bounding box center [395, 224] width 312 height 197
click at [304, 66] on div at bounding box center [299, 63] width 24 height 24
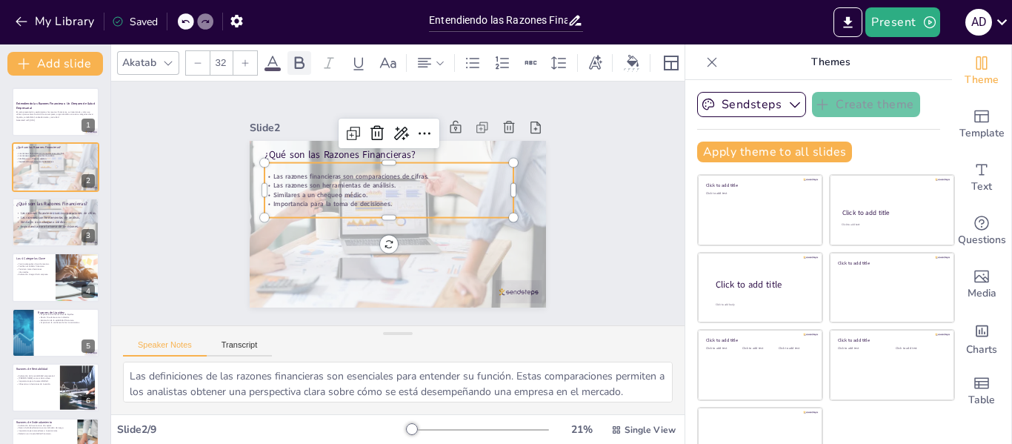
click at [301, 67] on div at bounding box center [299, 63] width 24 height 24
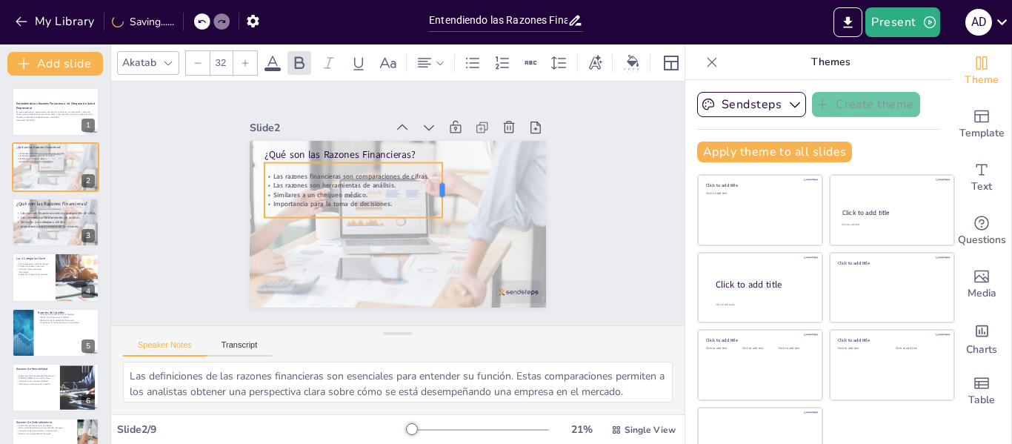
drag, startPoint x: 500, startPoint y: 186, endPoint x: 425, endPoint y: 187, distance: 74.8
click at [441, 187] on div at bounding box center [450, 195] width 18 height 56
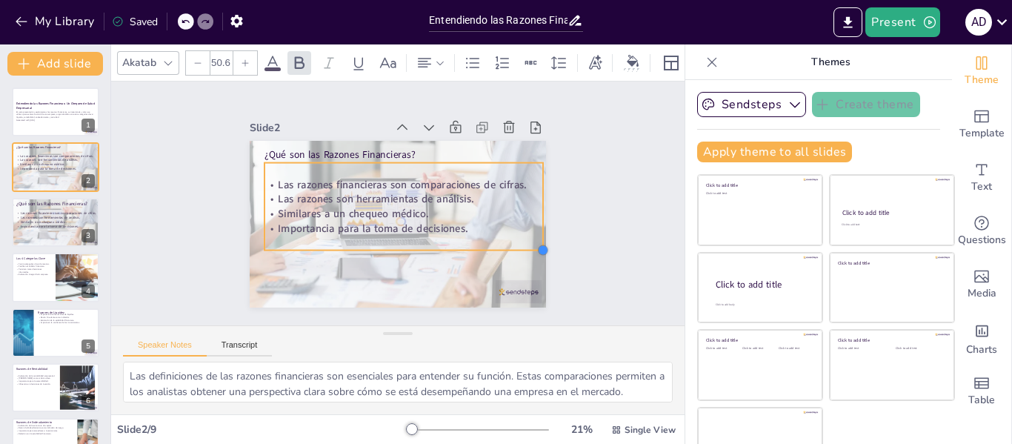
drag, startPoint x: 424, startPoint y: 216, endPoint x: 510, endPoint y: 248, distance: 91.6
click at [510, 248] on div "¿Qué son las Razones Financieras? Las razones financieras son comparaciones de …" at bounding box center [395, 223] width 312 height 197
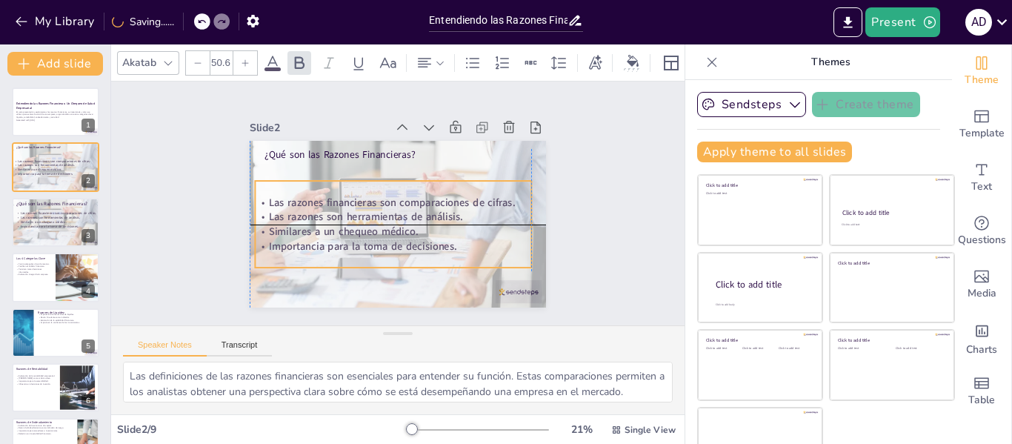
drag, startPoint x: 440, startPoint y: 175, endPoint x: 428, endPoint y: 197, distance: 25.2
click at [428, 197] on strong "Las razones financieras son comparaciones de cifras." at bounding box center [392, 201] width 247 height 40
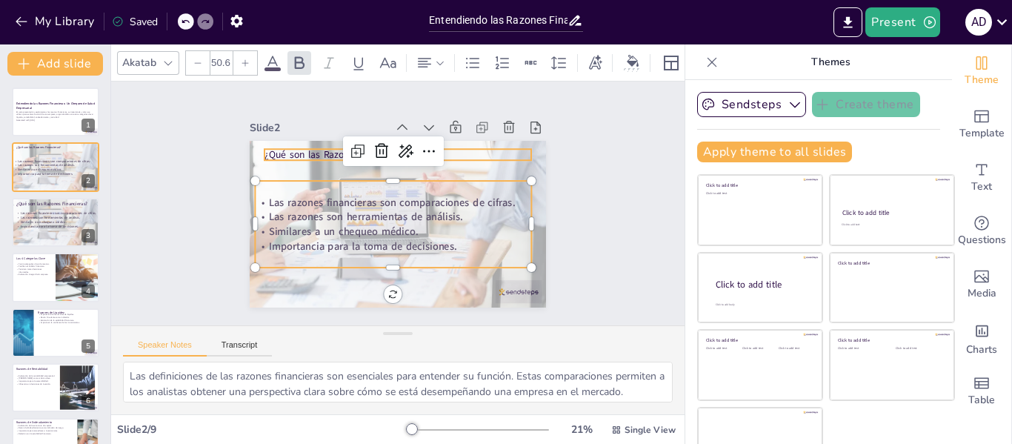
click at [290, 151] on p "¿Qué son las Razones Financieras?" at bounding box center [403, 154] width 267 height 41
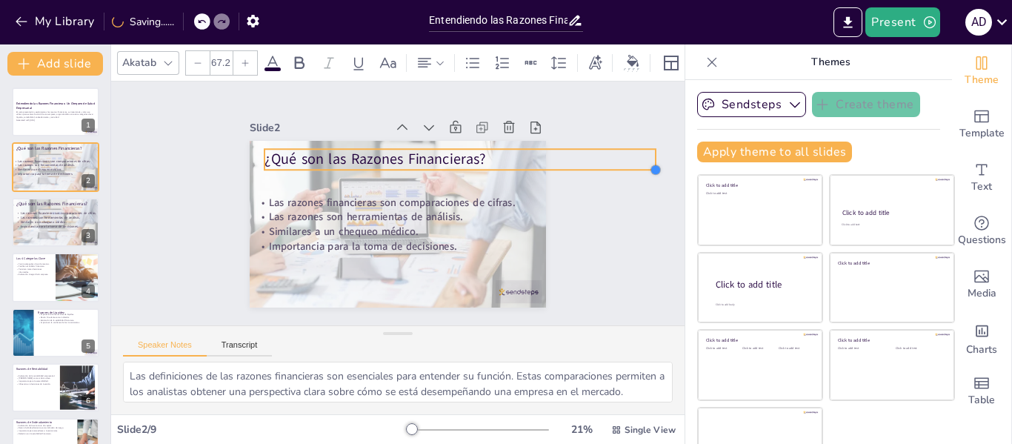
type input "70.4"
drag, startPoint x: 515, startPoint y: 157, endPoint x: 529, endPoint y: 161, distance: 14.5
click at [529, 161] on div "¿Qué son las Razones Financieras? Las razones financieras son comparaciones de …" at bounding box center [395, 224] width 312 height 196
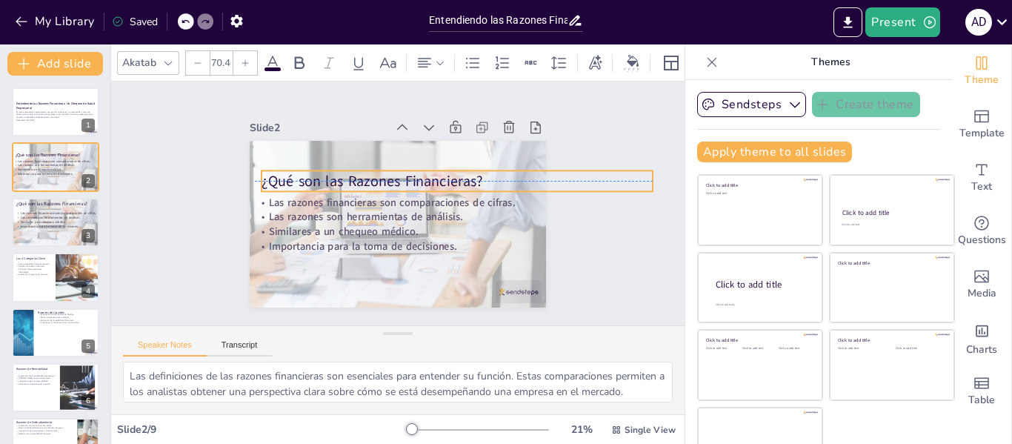
drag, startPoint x: 481, startPoint y: 158, endPoint x: 478, endPoint y: 176, distance: 18.7
click at [478, 141] on div "¿Qué son las Razones Financieras? Las razones financieras son comparaciones de …" at bounding box center [398, 141] width 296 height 0
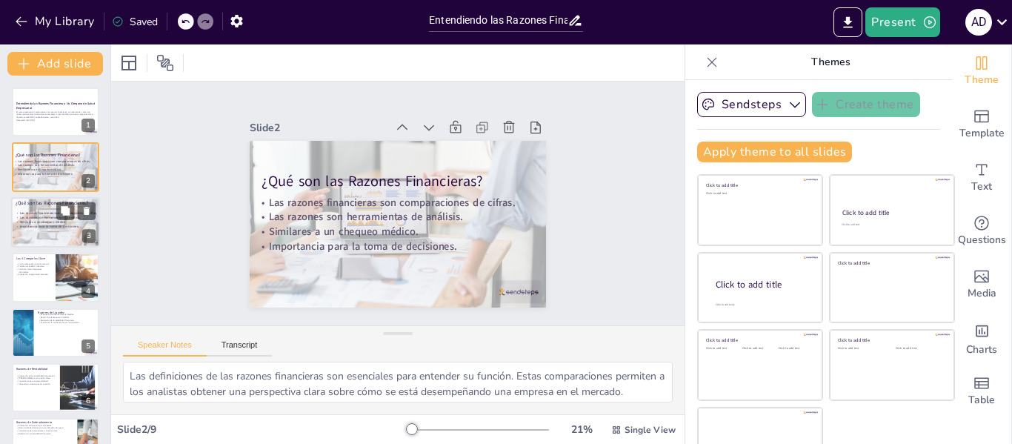
click at [23, 208] on div at bounding box center [55, 222] width 89 height 59
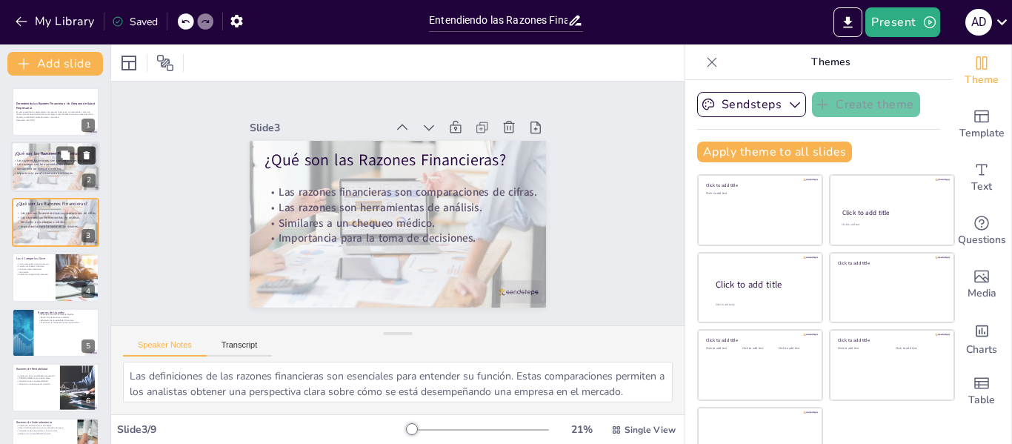
click at [90, 154] on icon at bounding box center [86, 155] width 10 height 10
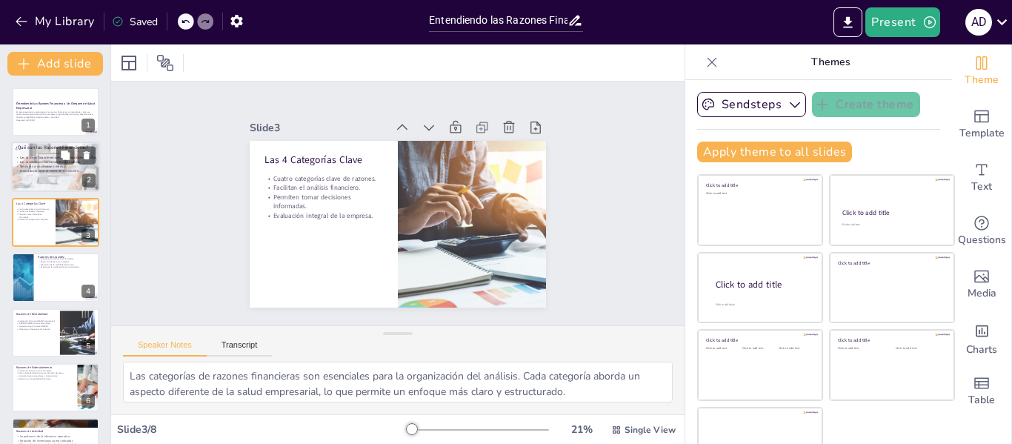
click at [41, 166] on strong "Similares a un chequeo médico." at bounding box center [43, 166] width 47 height 4
type textarea "Las definiciones de las razones financieras son esenciales para entender su fun…"
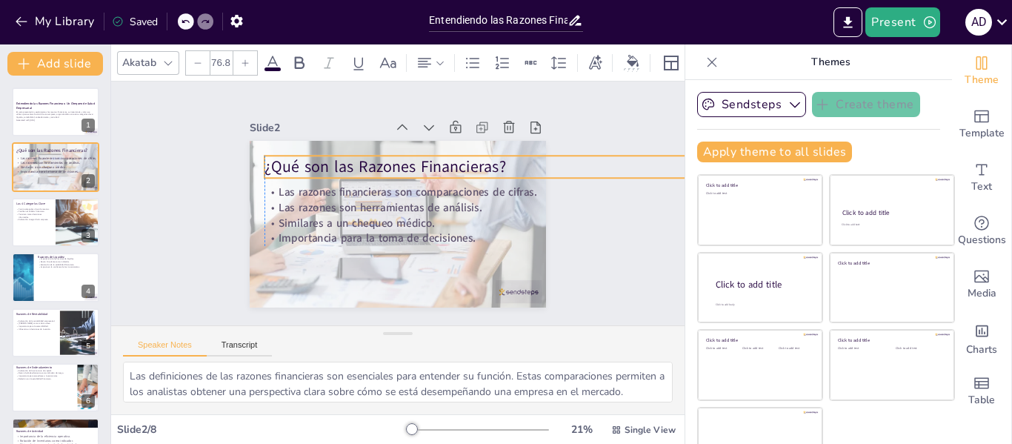
click at [424, 156] on p "¿Qué son las Razones Financieras?" at bounding box center [477, 167] width 427 height 22
click at [596, 201] on div "Slide 1 Entendiendo las Razones Financieras: Un Chequeo de Salud Empresarial En…" at bounding box center [397, 203] width 573 height 244
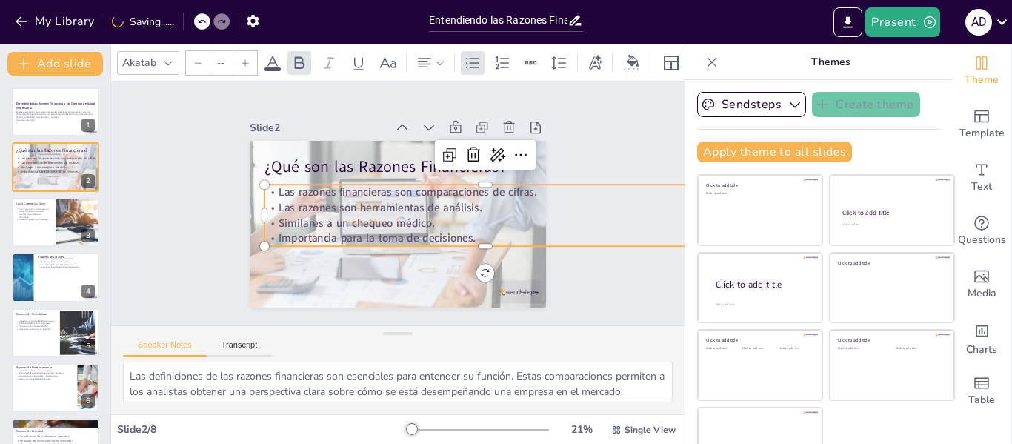
type input "53"
click at [844, 24] on icon "Export to PowerPoint" at bounding box center [848, 23] width 16 height 16
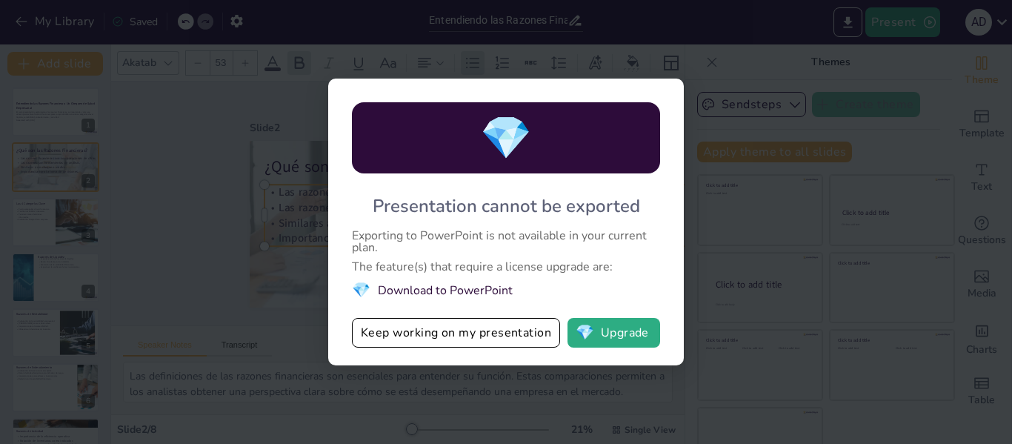
click at [477, 290] on li "💎 Download to PowerPoint" at bounding box center [506, 290] width 308 height 20
click at [736, 233] on div "💎 Presentation cannot be exported Exporting to PowerPoint is not available in y…" at bounding box center [506, 222] width 1012 height 444
click at [618, 322] on button "💎 Upgrade" at bounding box center [613, 333] width 93 height 30
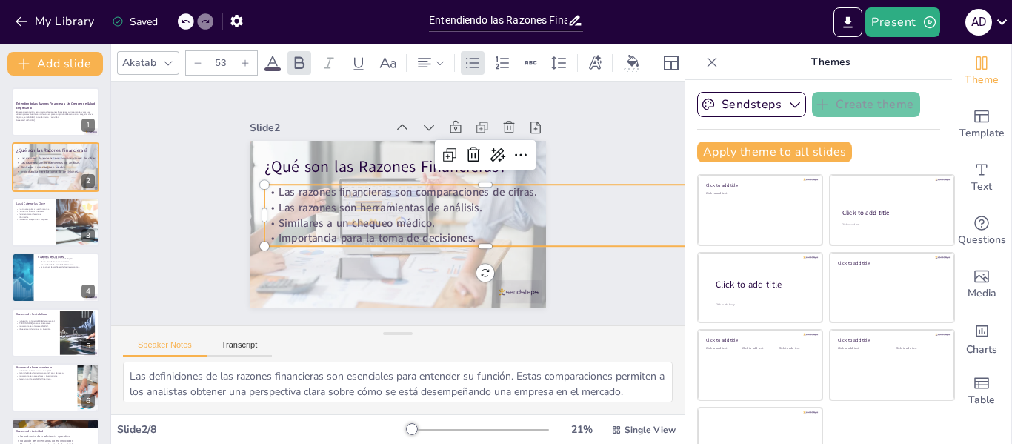
click at [726, 41] on div "Present A D" at bounding box center [800, 22] width 421 height 44
click at [640, 337] on div "Speaker Notes Transcript" at bounding box center [397, 344] width 573 height 36
click at [618, 128] on div "Slide 1 Entendiendo las Razones Financieras: Un Chequeo de Salud Empresarial En…" at bounding box center [397, 204] width 595 height 302
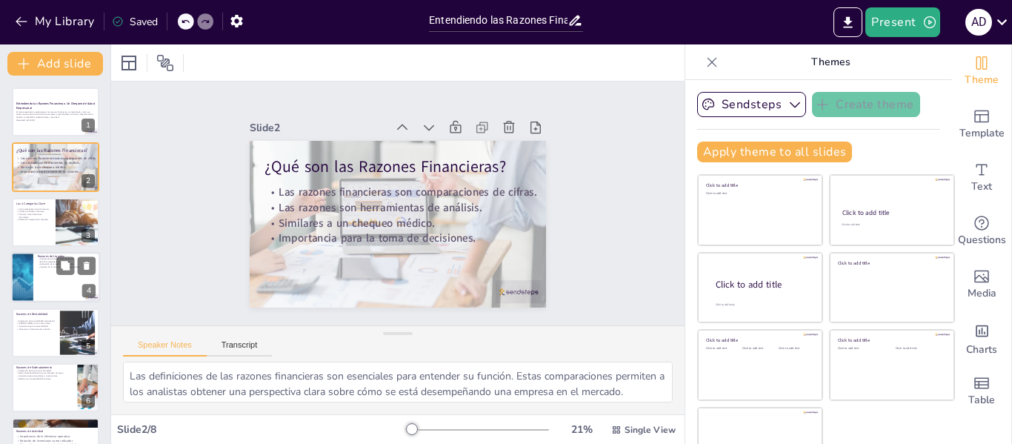
click at [61, 280] on div at bounding box center [55, 277] width 89 height 50
type textarea "La liquidez es un aspecto crítico de la salud financiera de una empresa. Las ra…"
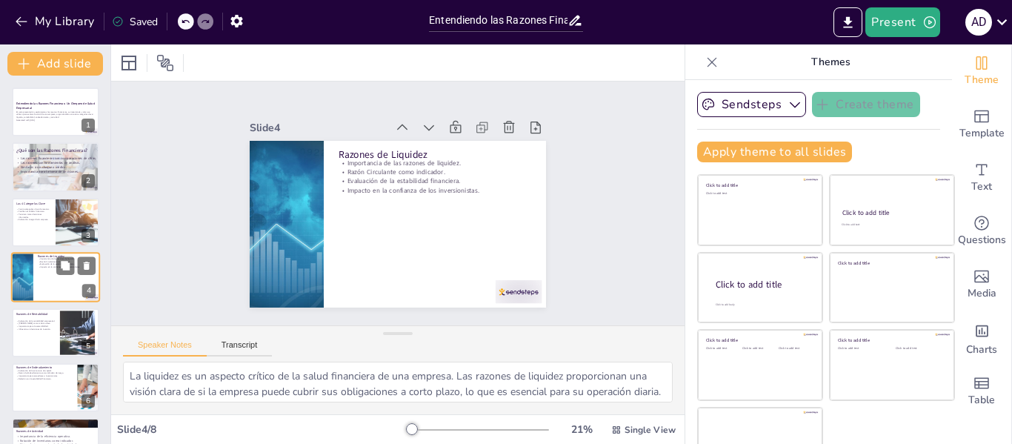
scroll to position [18, 0]
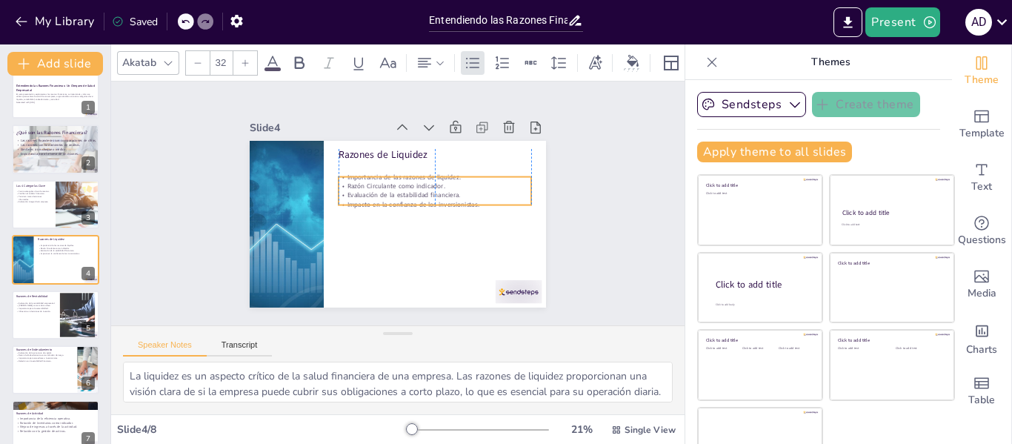
drag, startPoint x: 384, startPoint y: 184, endPoint x: 384, endPoint y: 198, distance: 14.1
click at [384, 200] on p "Impacto en la confianza de los inversionistas." at bounding box center [434, 204] width 193 height 9
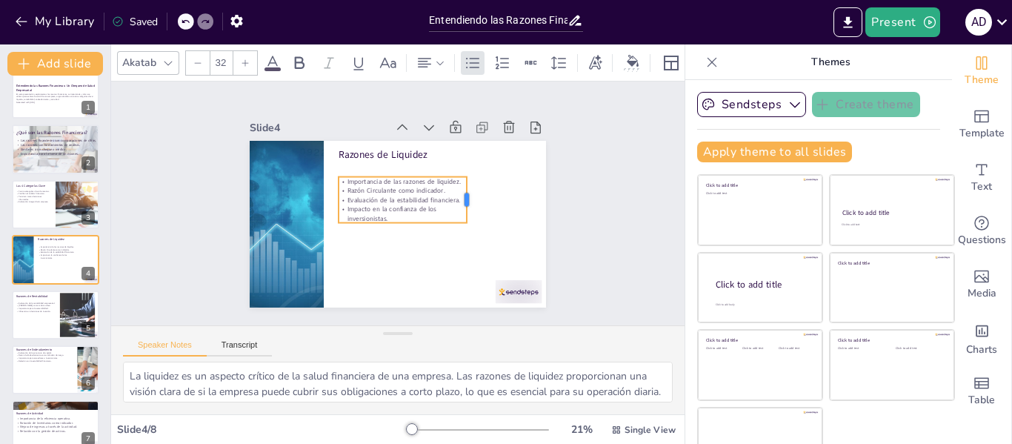
drag, startPoint x: 517, startPoint y: 178, endPoint x: 452, endPoint y: 181, distance: 64.5
click at [467, 181] on div at bounding box center [473, 200] width 12 height 46
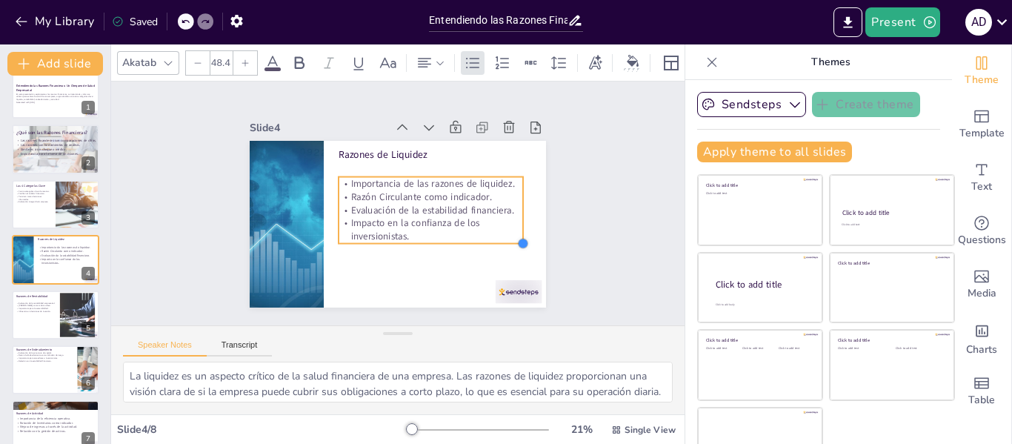
type input "49"
drag, startPoint x: 449, startPoint y: 222, endPoint x: 512, endPoint y: 247, distance: 68.2
click at [529, 247] on div at bounding box center [535, 247] width 12 height 12
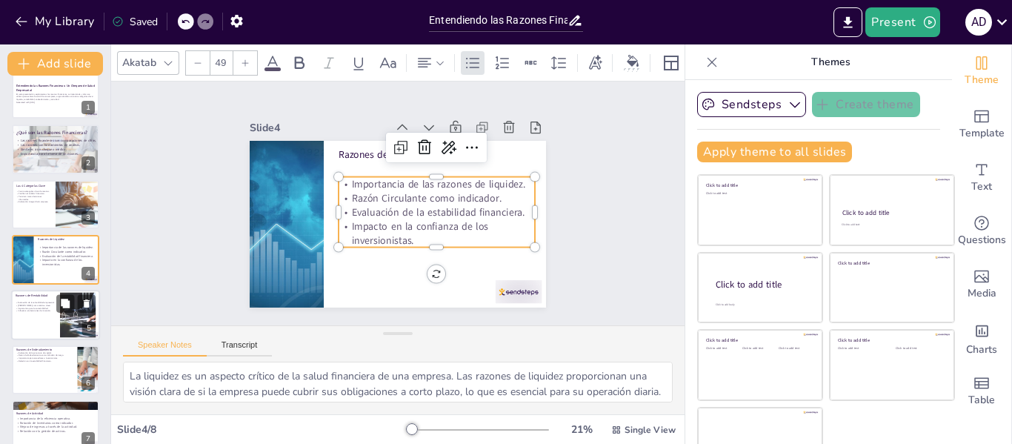
click at [42, 318] on div at bounding box center [55, 315] width 89 height 50
type textarea "La rentabilidad es un aspecto crítico que los inversionistas consideran al eval…"
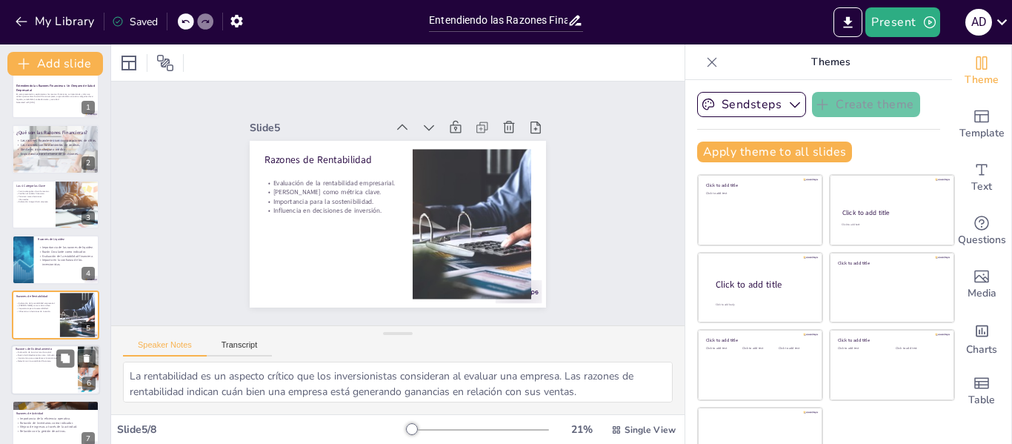
scroll to position [73, 0]
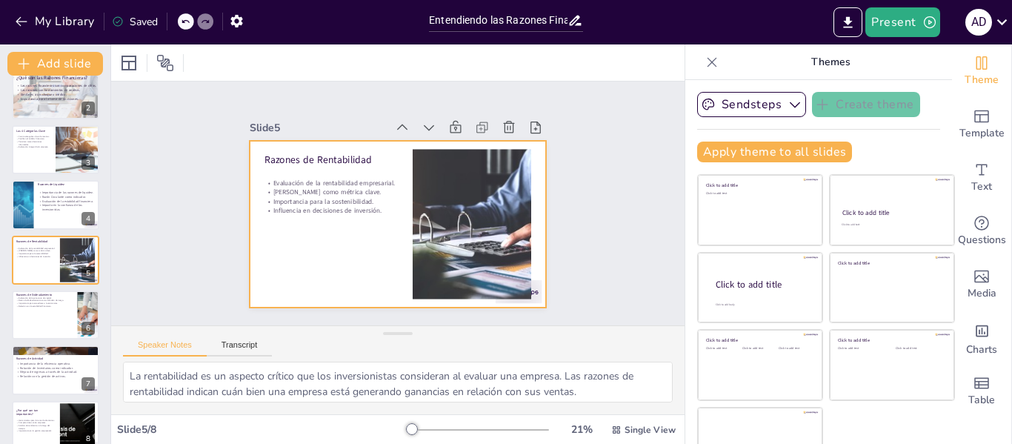
click at [347, 189] on p "[PERSON_NAME] como métrica clave." at bounding box center [330, 191] width 133 height 9
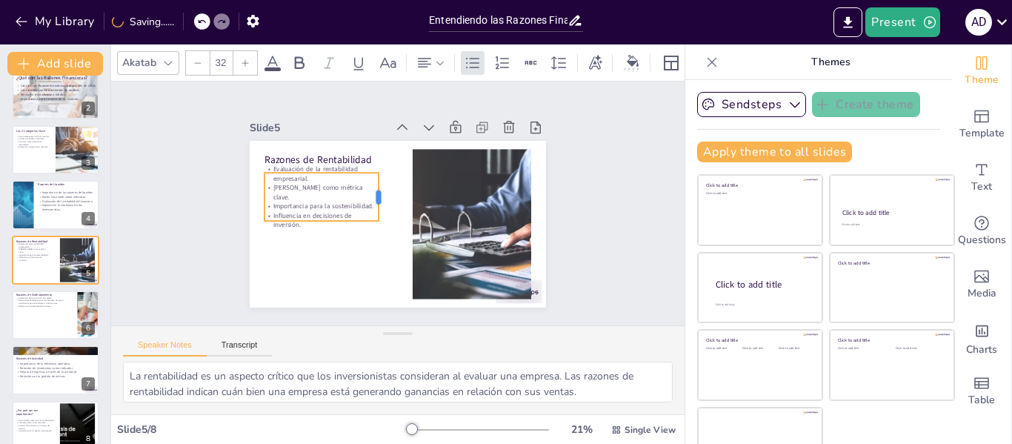
drag, startPoint x: 384, startPoint y: 193, endPoint x: 364, endPoint y: 193, distance: 19.3
click at [377, 193] on div at bounding box center [385, 195] width 17 height 49
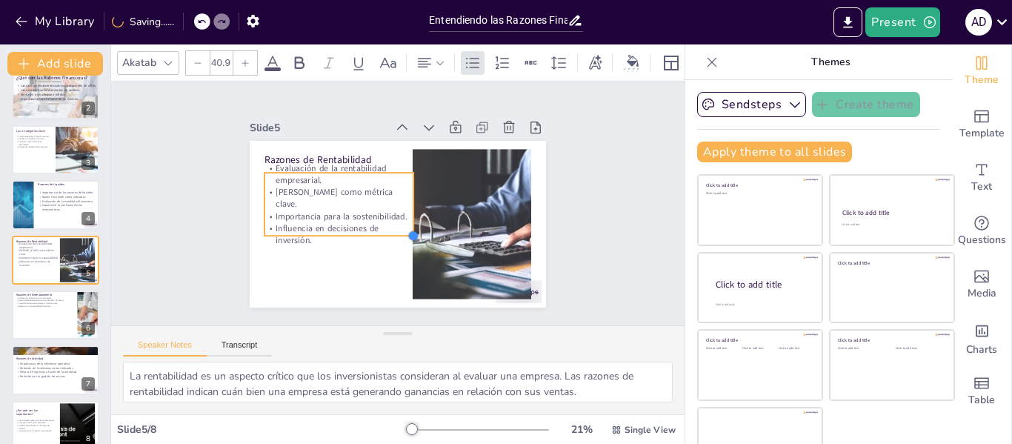
type input "42.3"
drag, startPoint x: 366, startPoint y: 220, endPoint x: 380, endPoint y: 231, distance: 17.9
click at [380, 231] on div "Razones de Rentabilidad Evaluación de la rentabilidad empresarial. Margen Neto …" at bounding box center [395, 224] width 312 height 197
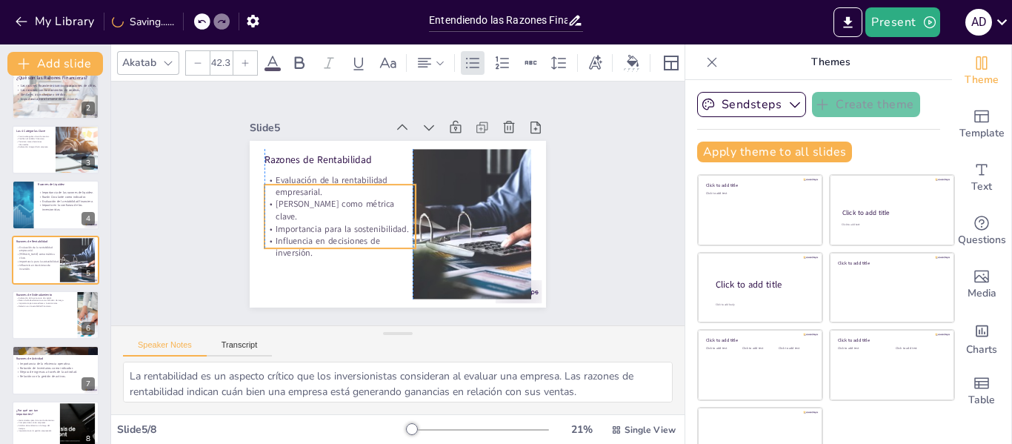
drag, startPoint x: 365, startPoint y: 210, endPoint x: 362, endPoint y: 222, distance: 12.2
click at [362, 222] on p "Importancia para la sostenibilidad." at bounding box center [337, 222] width 151 height 28
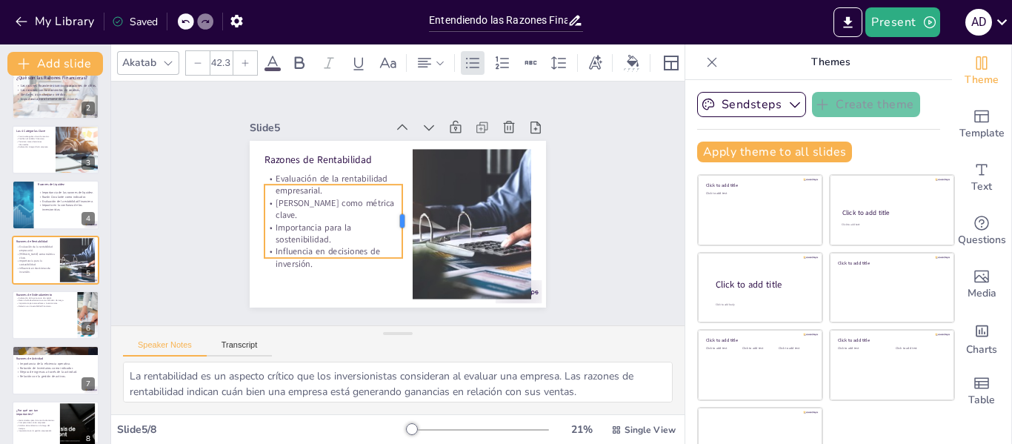
drag, startPoint x: 401, startPoint y: 208, endPoint x: 388, endPoint y: 207, distance: 13.4
click at [402, 207] on div at bounding box center [408, 220] width 12 height 73
click at [593, 193] on div "Slide 1 Entendiendo las Razones Financieras: Un Chequeo de Salud Empresarial En…" at bounding box center [397, 204] width 595 height 302
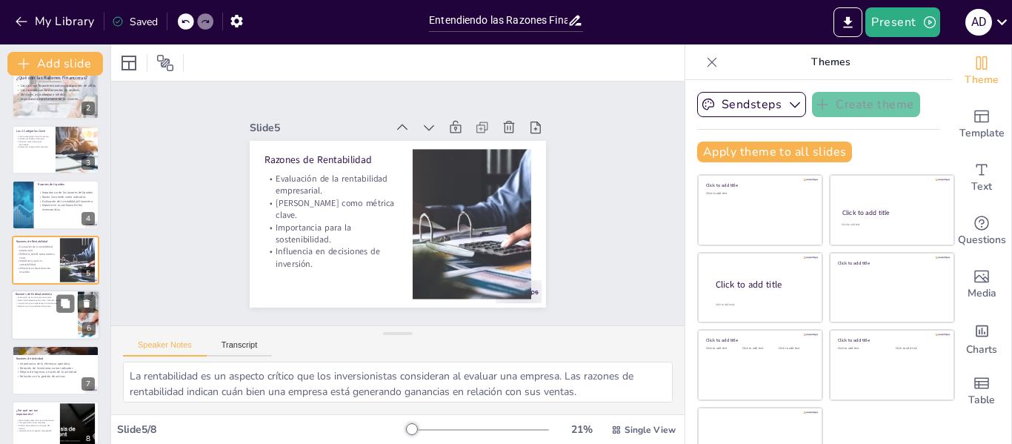
click at [59, 313] on div at bounding box center [55, 315] width 89 height 50
type textarea "La evaluación de la estructura de capital es fundamental para los analistas fin…"
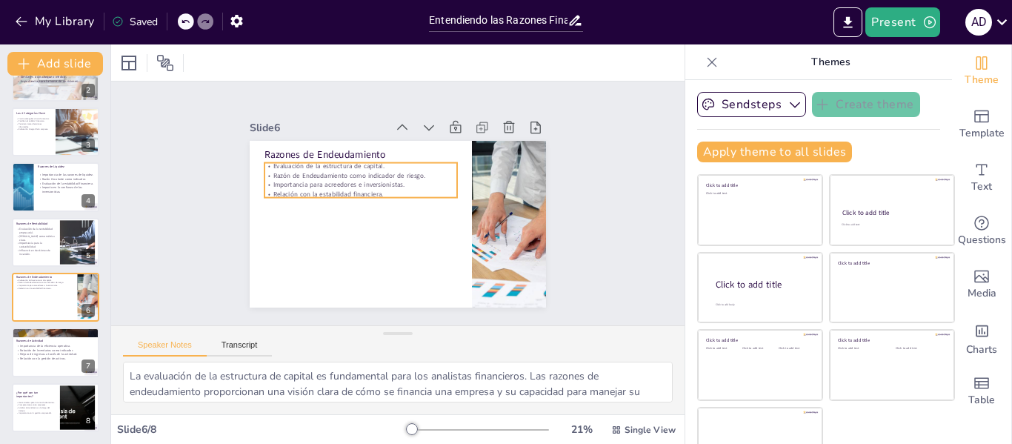
click at [359, 181] on p "Importancia para acreedores e inversionistas." at bounding box center [360, 184] width 193 height 9
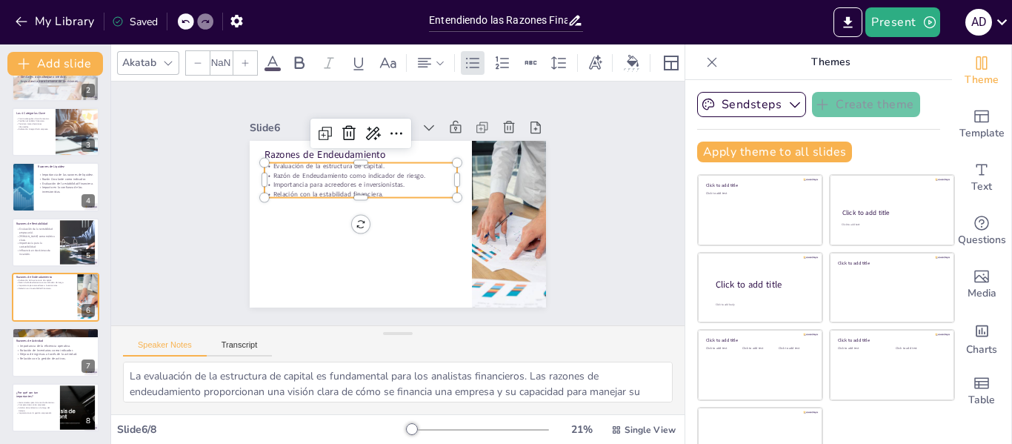
type input "32"
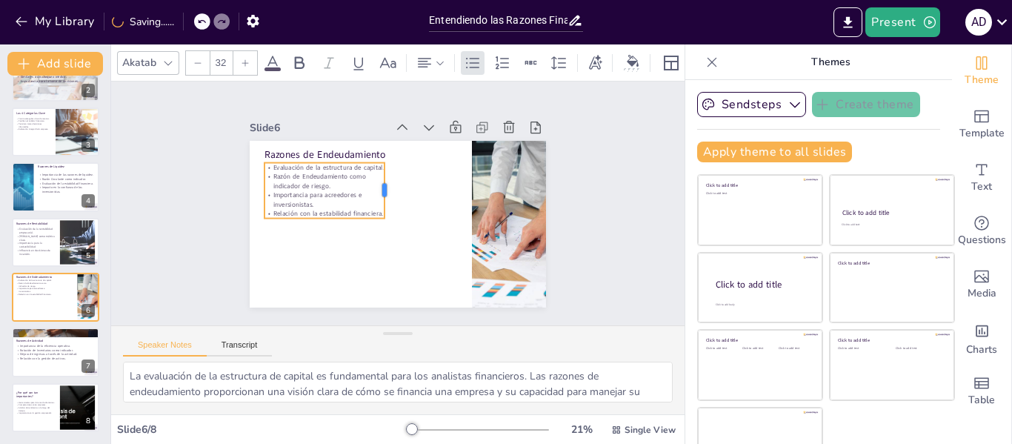
drag, startPoint x: 441, startPoint y: 174, endPoint x: 367, endPoint y: 190, distance: 75.7
click at [384, 190] on div at bounding box center [390, 191] width 12 height 56
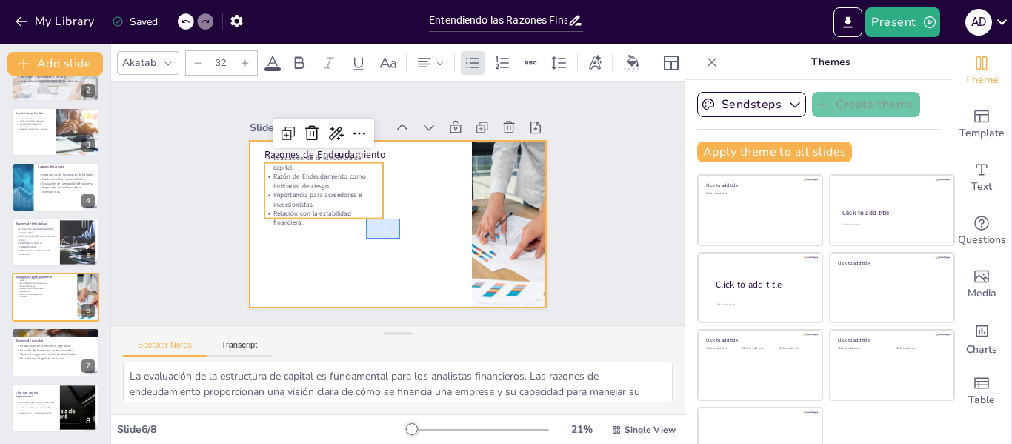
drag, startPoint x: 366, startPoint y: 218, endPoint x: 400, endPoint y: 238, distance: 39.1
click at [401, 239] on div at bounding box center [398, 224] width 296 height 167
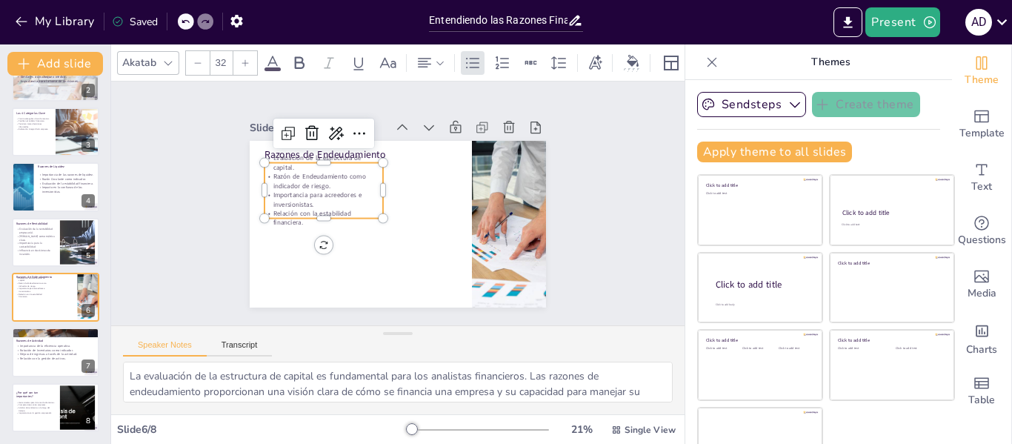
click at [353, 200] on p "Importancia para acreedores e inversionistas." at bounding box center [324, 191] width 120 height 30
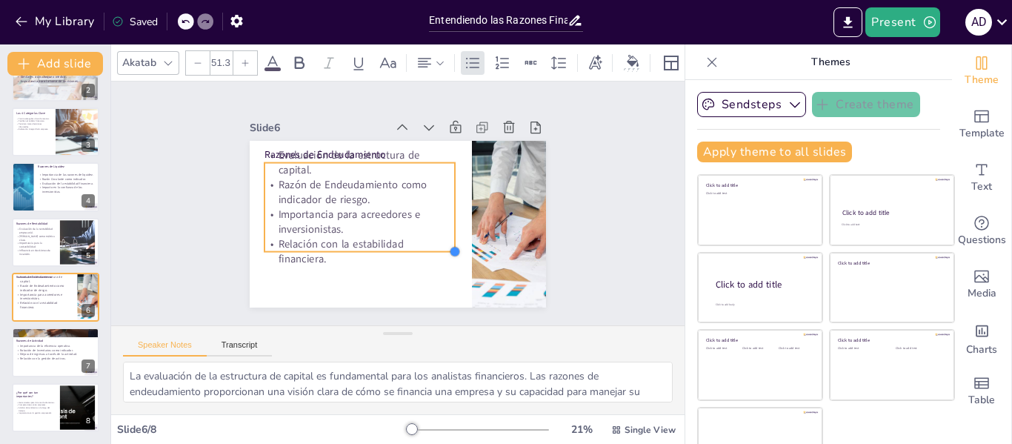
drag, startPoint x: 365, startPoint y: 211, endPoint x: 407, endPoint y: 245, distance: 53.7
click at [407, 245] on div "Razones de Endeudamiento Evaluación de la estructura de capital. Razón de Endeu…" at bounding box center [395, 224] width 312 height 197
type input "51.7"
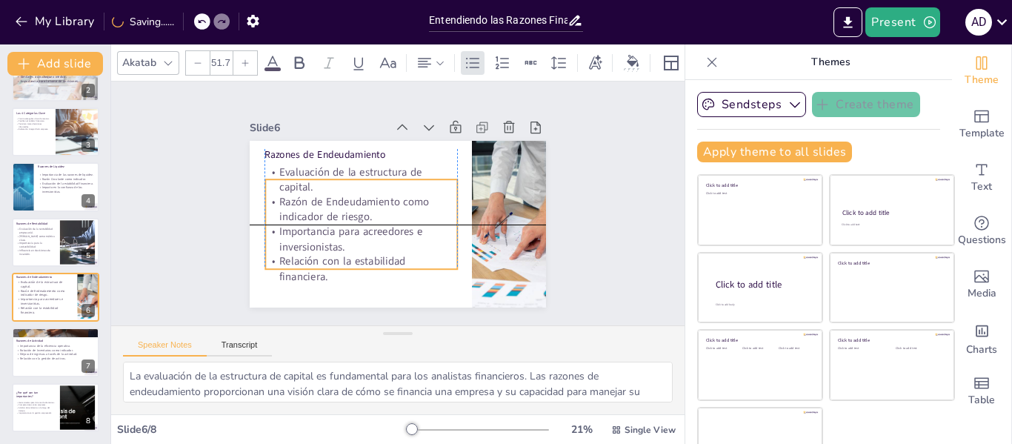
drag, startPoint x: 373, startPoint y: 208, endPoint x: 372, endPoint y: 223, distance: 14.9
click at [372, 223] on p "Razón de Endeudamiento como indicador de riesgo." at bounding box center [361, 209] width 192 height 30
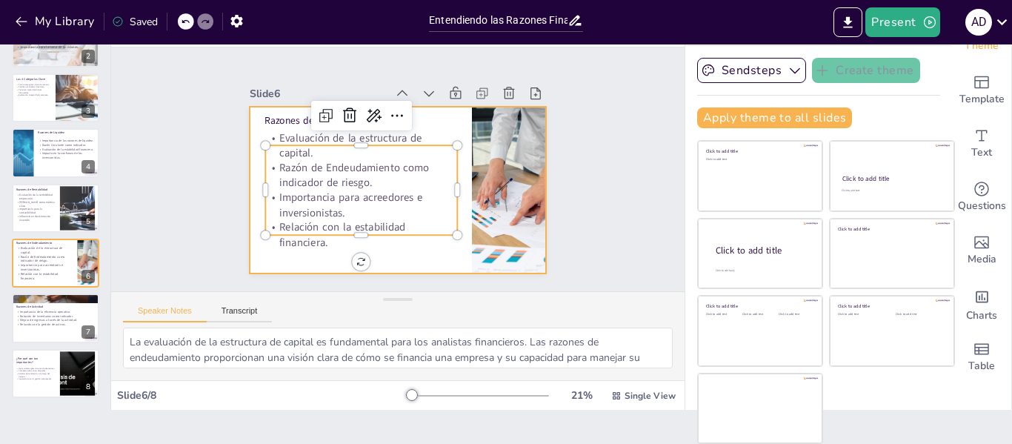
scroll to position [0, 0]
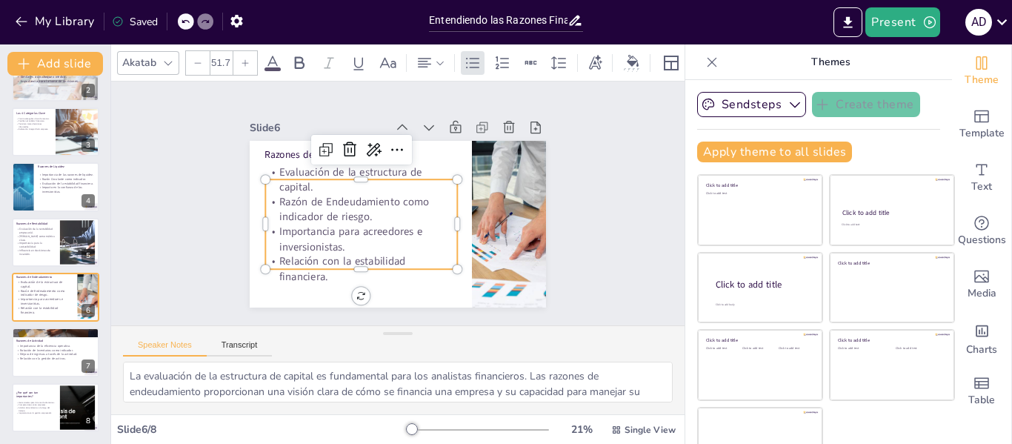
click at [147, 27] on div "Saved" at bounding box center [135, 22] width 46 height 14
click at [135, 21] on div "Saved" at bounding box center [135, 22] width 46 height 14
click at [915, 23] on button "Present" at bounding box center [902, 22] width 74 height 30
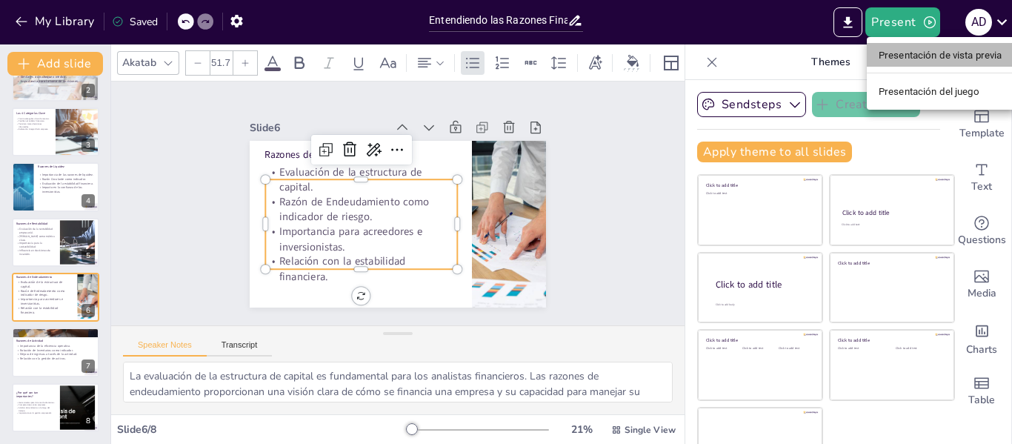
click at [938, 62] on font "Presentación de vista previa" at bounding box center [940, 54] width 124 height 15
